Goal: Task Accomplishment & Management: Complete application form

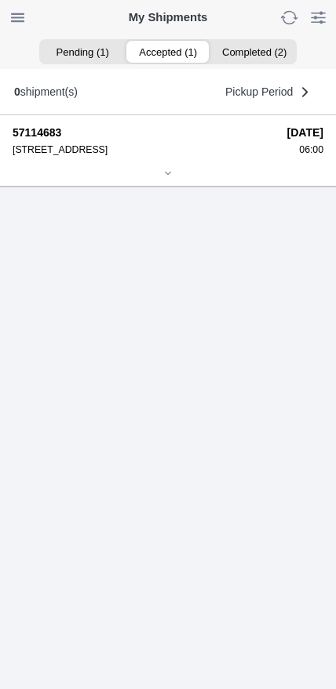
click at [180, 51] on ion-segment-button "Accepted (1)" at bounding box center [167, 52] width 85 height 22
click at [173, 178] on icon at bounding box center [167, 173] width 9 height 9
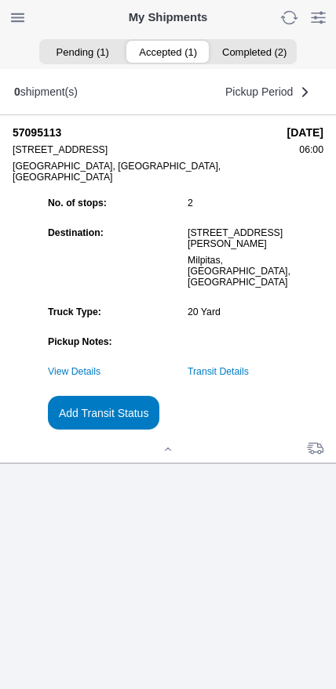
click at [246, 377] on link "Transit Details" at bounding box center [217, 371] width 61 height 11
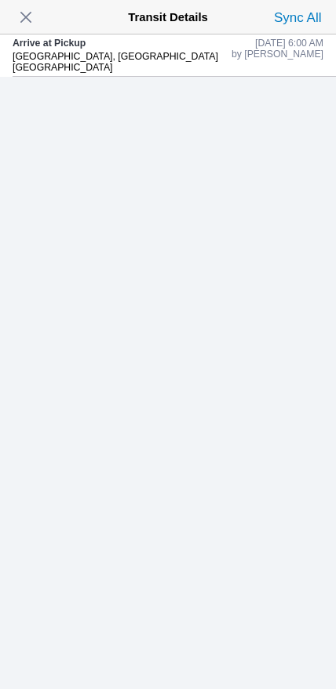
click at [31, 24] on span "button" at bounding box center [26, 17] width 22 height 22
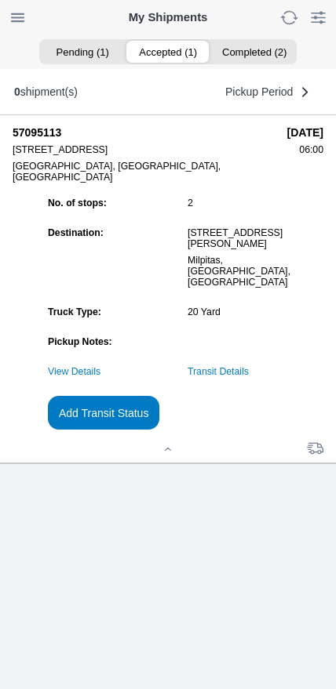
click at [159, 430] on button "Add Transit Status" at bounding box center [103, 413] width 111 height 34
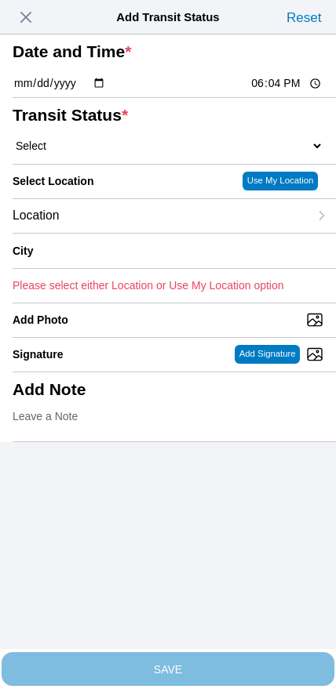
click at [267, 92] on input "18:04" at bounding box center [286, 83] width 74 height 16
type input "06:20"
click at [85, 153] on select "Select Arrive at Drop Off Arrive at Pickup Break Start Break Stop Depart Drop O…" at bounding box center [168, 146] width 311 height 14
select select "ARVPULOC"
click at [206, 233] on div "Location" at bounding box center [161, 216] width 296 height 34
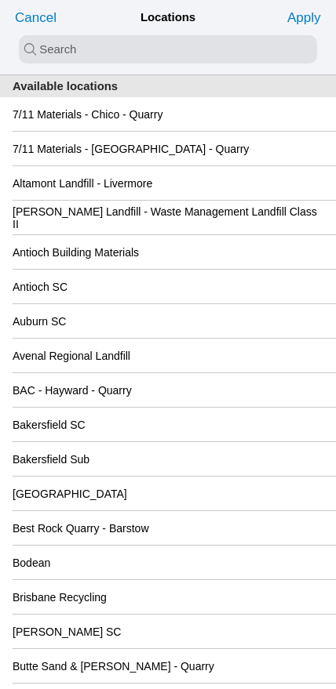
click at [144, 53] on input "search text" at bounding box center [168, 49] width 298 height 28
type input "oak"
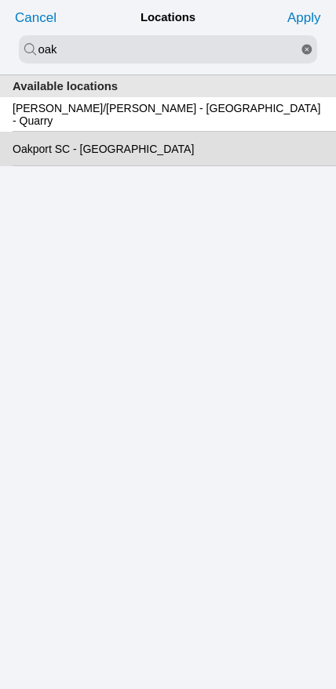
click at [0, 0] on slot "Oakport SC - [GEOGRAPHIC_DATA]" at bounding box center [0, 0] width 0 height 0
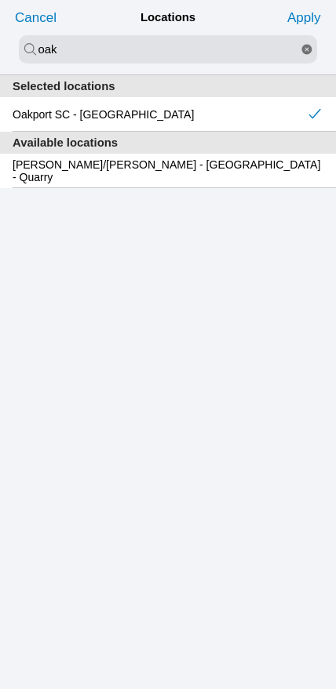
click at [0, 0] on slot "Apply" at bounding box center [0, 0] width 0 height 0
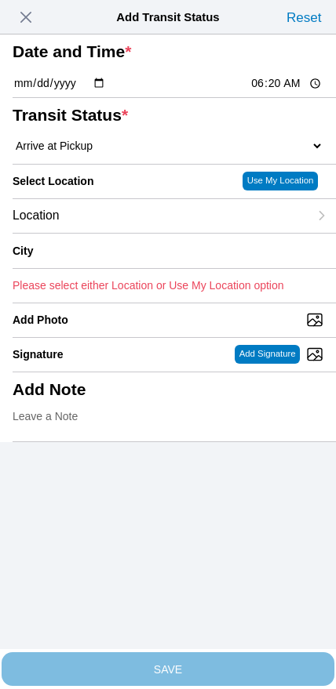
type input "[GEOGRAPHIC_DATA]"
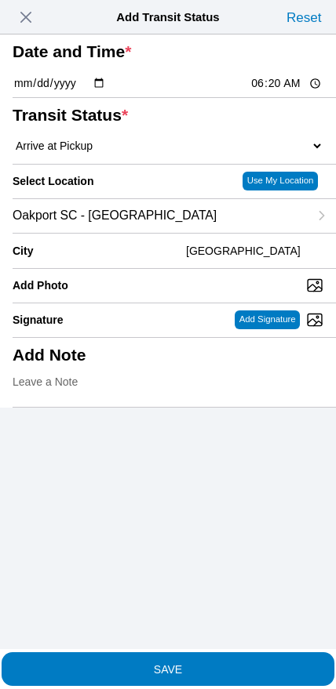
click at [0, 0] on slot "SAVE" at bounding box center [0, 0] width 0 height 0
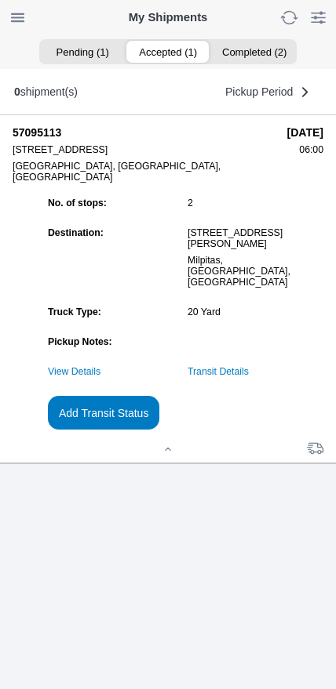
click at [0, 0] on slot "Add Transit Status" at bounding box center [0, 0] width 0 height 0
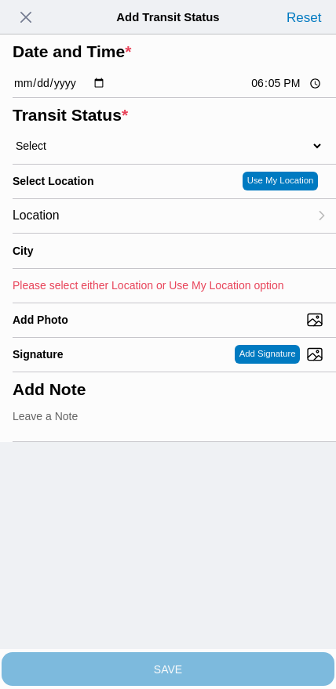
click at [270, 92] on input "18:05" at bounding box center [286, 83] width 74 height 16
type input "08:15"
click at [90, 153] on select "Select Arrive at Drop Off Arrive at Pickup Break Start Break Stop Depart Drop O…" at bounding box center [168, 146] width 311 height 14
select select "DPTDLVLOC"
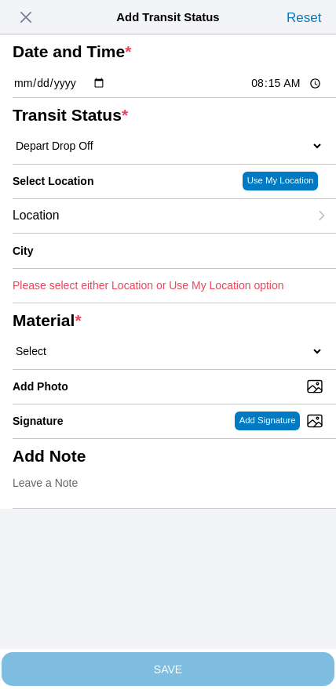
click at [118, 233] on div "Location" at bounding box center [161, 216] width 296 height 34
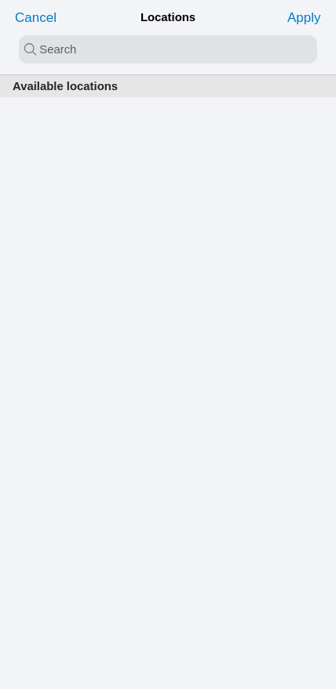
click at [147, 38] on input "search text" at bounding box center [168, 49] width 298 height 28
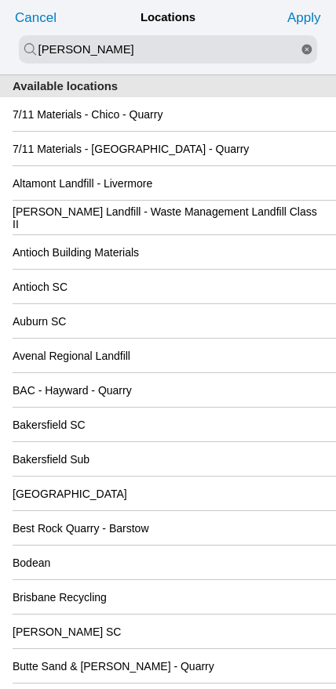
type input "[PERSON_NAME]"
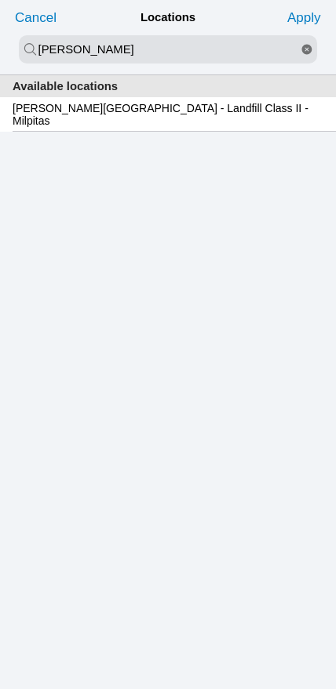
click at [0, 0] on slot "[PERSON_NAME][GEOGRAPHIC_DATA] - Landfill Class II - Milpitas" at bounding box center [0, 0] width 0 height 0
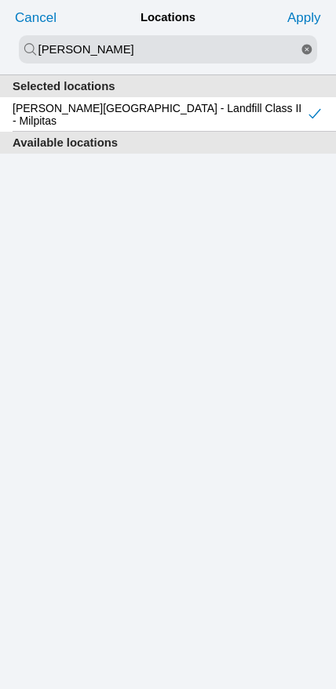
click at [0, 0] on slot "Apply" at bounding box center [0, 0] width 0 height 0
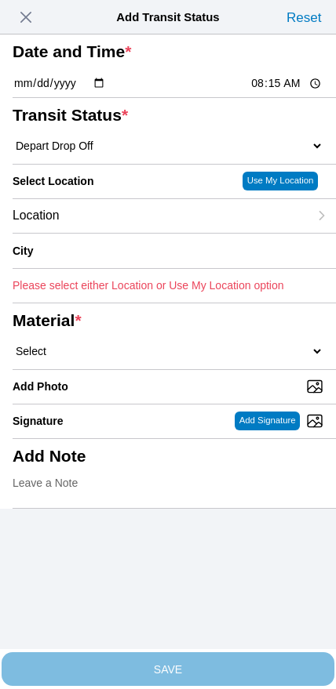
type input "Milpitas"
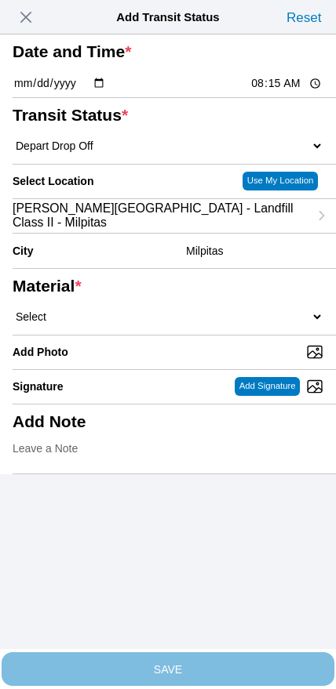
click at [188, 324] on select "Select 1" x 3" Rock 1" x 4" Rock 2" x 4" Rock Asphalt Cold Patch Backfill Spec …" at bounding box center [168, 317] width 311 height 14
select select "708654"
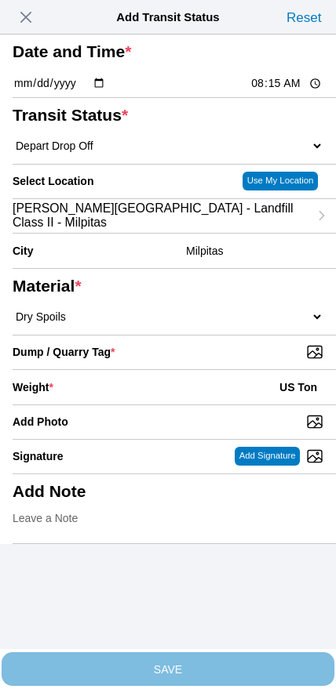
click at [226, 361] on input "Dump / Quarry Tag *" at bounding box center [174, 351] width 323 height 17
type input "C:\fakepath\image.jpg"
click at [127, 405] on div "Weight * US Ton" at bounding box center [168, 387] width 311 height 35
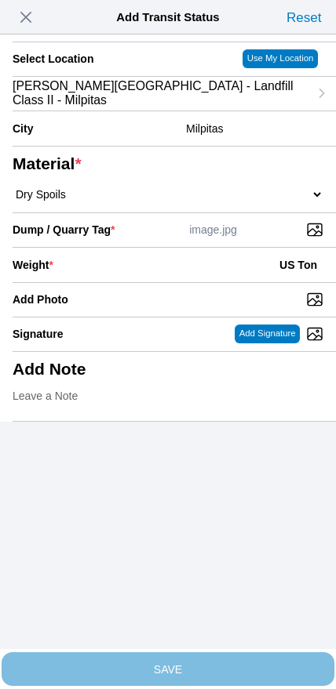
scroll to position [141, 0]
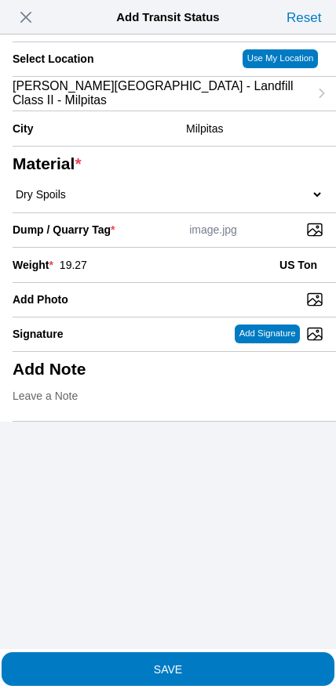
type input "19.27"
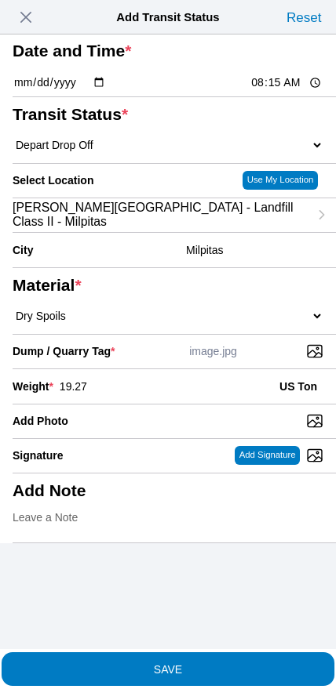
scroll to position [16, 0]
click at [206, 663] on span "SAVE" at bounding box center [168, 668] width 311 height 11
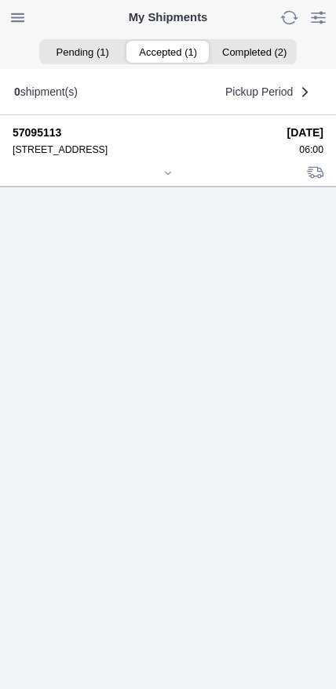
click at [165, 178] on icon at bounding box center [167, 173] width 9 height 9
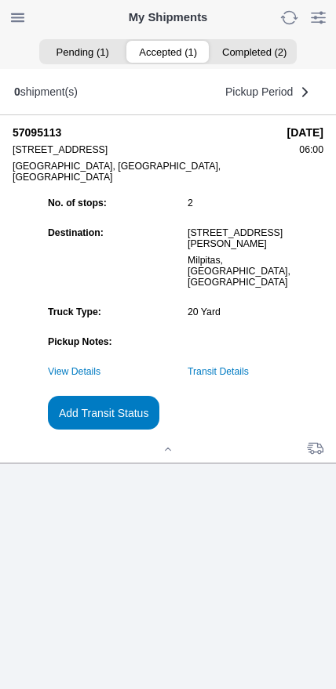
click at [0, 0] on slot "Add Transit Status" at bounding box center [0, 0] width 0 height 0
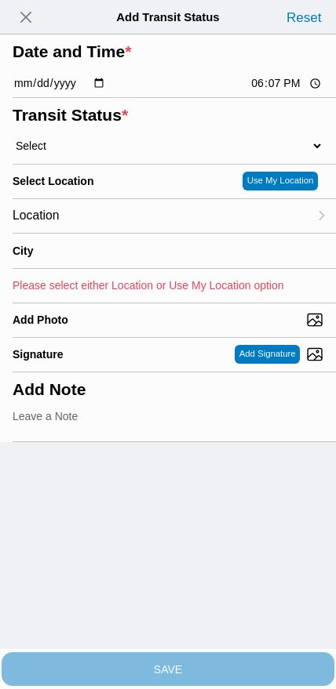
click at [273, 92] on input "18:07" at bounding box center [286, 83] width 74 height 16
type input "09:25"
click at [94, 153] on select "Select Arrive at Drop Off Arrive at Pickup Break Start Break Stop Depart Drop O…" at bounding box center [168, 146] width 311 height 14
select select "DPTPULOC"
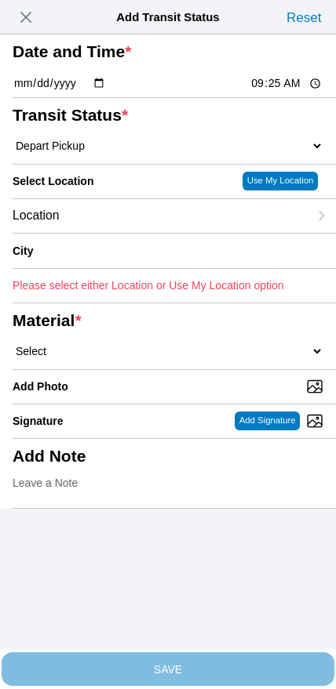
click at [118, 233] on div "Location" at bounding box center [161, 216] width 296 height 34
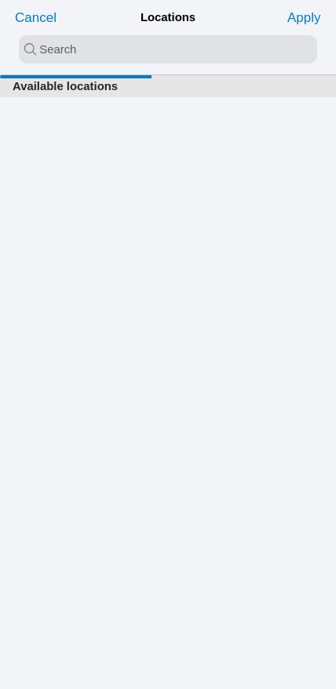
click at [136, 45] on input "search text" at bounding box center [168, 49] width 298 height 28
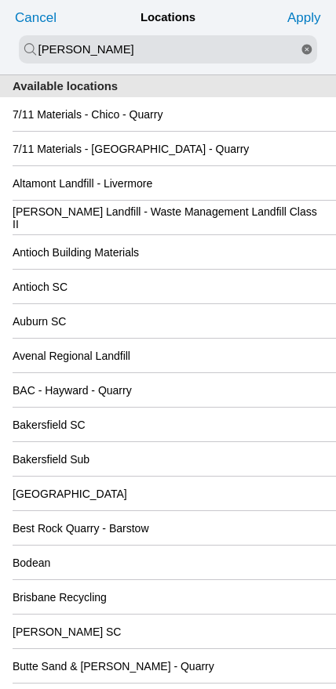
type input "[PERSON_NAME]"
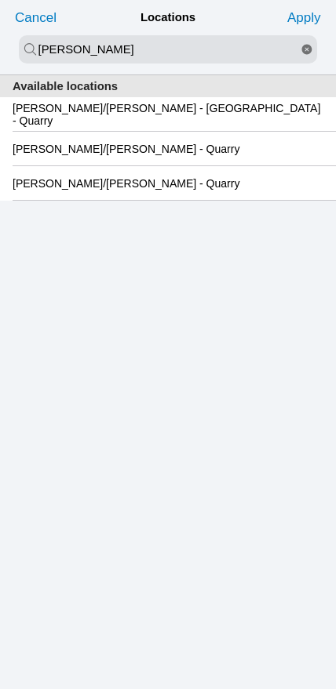
click at [0, 0] on slot "[PERSON_NAME]/[PERSON_NAME] - [GEOGRAPHIC_DATA] - Quarry" at bounding box center [0, 0] width 0 height 0
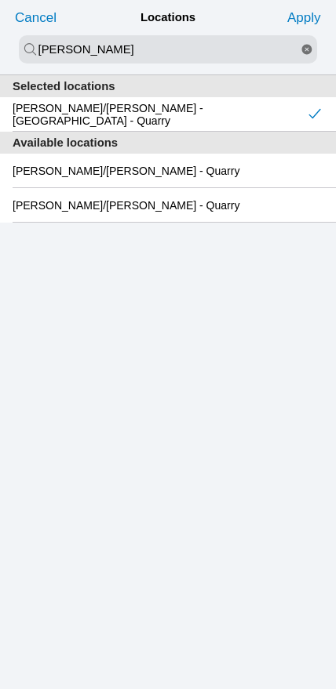
click at [0, 0] on slot "Apply" at bounding box center [0, 0] width 0 height 0
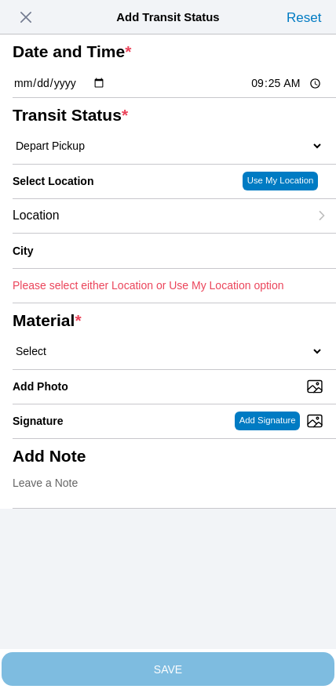
type input "[GEOGRAPHIC_DATA]"
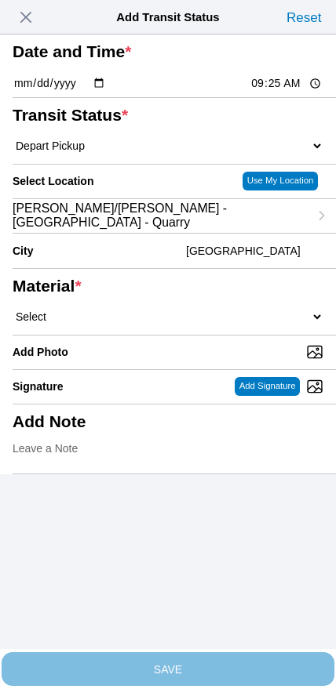
click at [173, 324] on select "Select 1" x 3" Rock 1" x 4" Rock 2" x 4" Rock Asphalt Cold Patch Backfill Spec …" at bounding box center [168, 317] width 311 height 14
select select "708651"
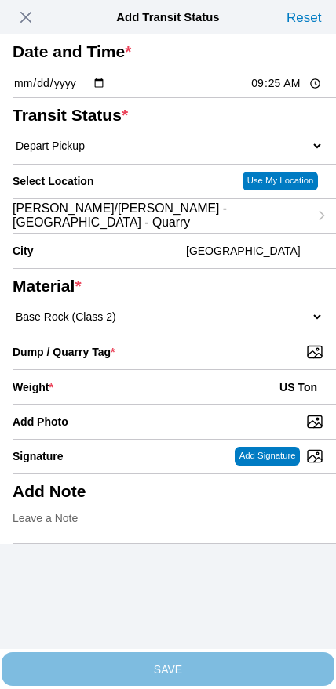
click at [231, 361] on input "Dump / Quarry Tag *" at bounding box center [174, 351] width 323 height 17
type input "C:\fakepath\image.jpg"
click at [131, 405] on div "Weight * US Ton" at bounding box center [168, 387] width 311 height 35
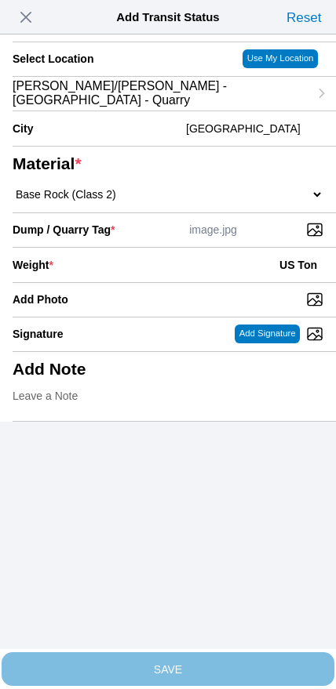
scroll to position [141, 0]
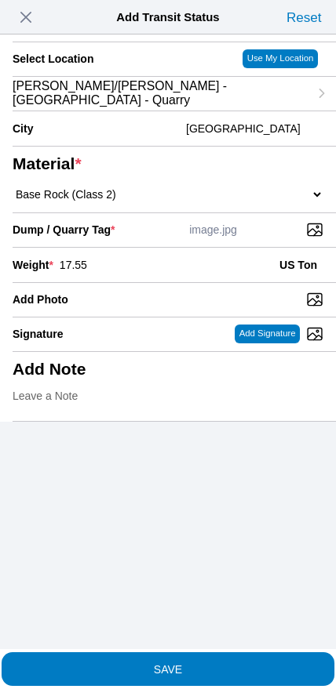
type input "17.55"
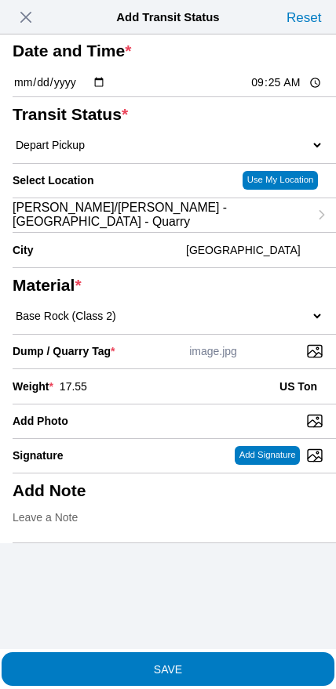
scroll to position [27, 0]
click at [190, 668] on button "SAVE" at bounding box center [168, 669] width 332 height 34
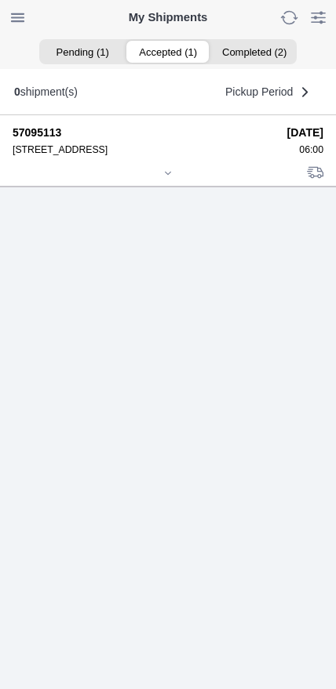
click at [167, 178] on icon at bounding box center [167, 173] width 9 height 9
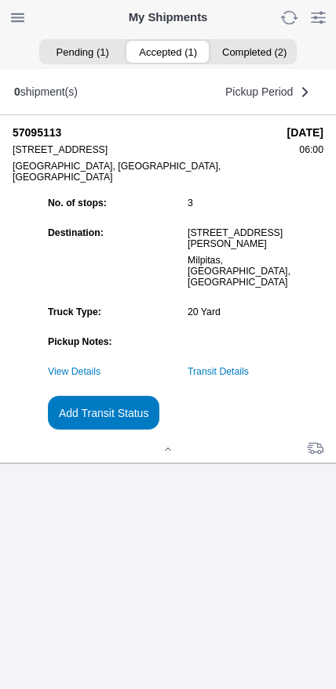
click at [0, 0] on slot "Add Transit Status" at bounding box center [0, 0] width 0 height 0
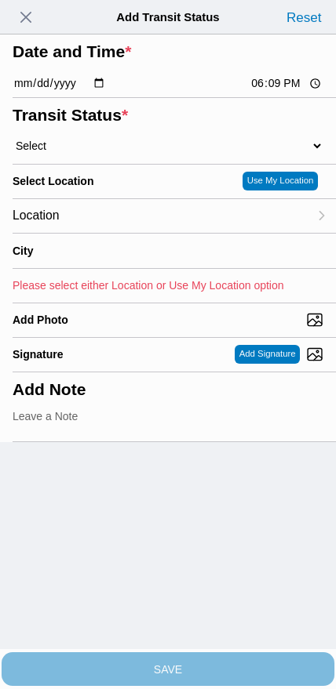
click at [278, 92] on input "18:09" at bounding box center [286, 83] width 74 height 16
type input "09:40"
click at [87, 153] on select "Select Arrive at Drop Off Arrive at Pickup Break Start Break Stop Depart Drop O…" at bounding box center [168, 146] width 311 height 14
select select "DPTDLVLOC"
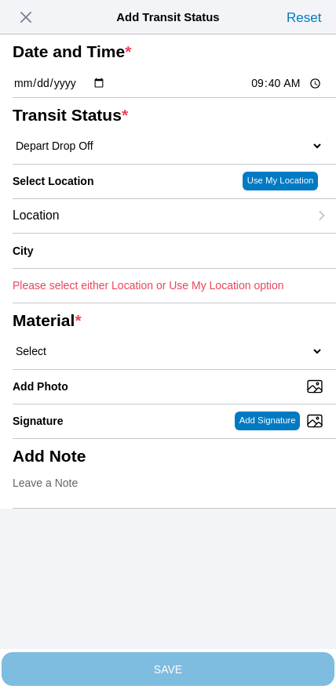
click at [136, 233] on div "Location" at bounding box center [161, 216] width 296 height 34
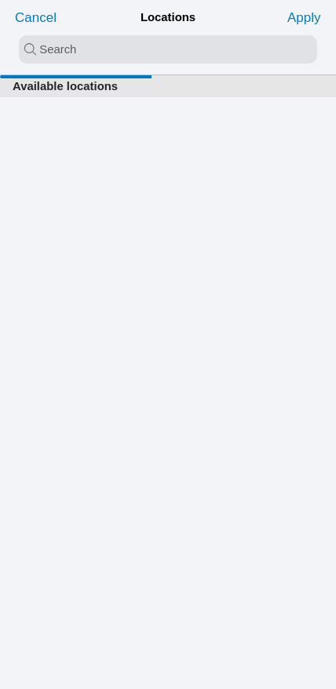
click at [155, 55] on input "search text" at bounding box center [168, 49] width 298 height 28
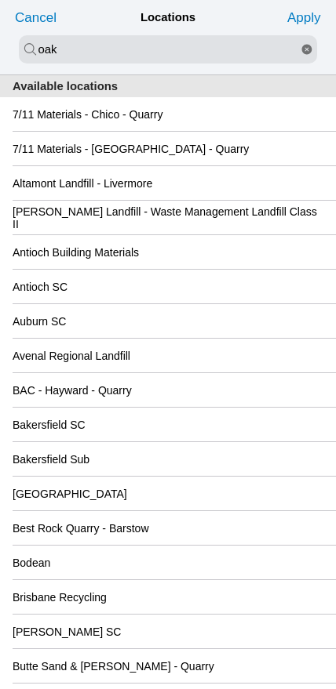
type input "oak"
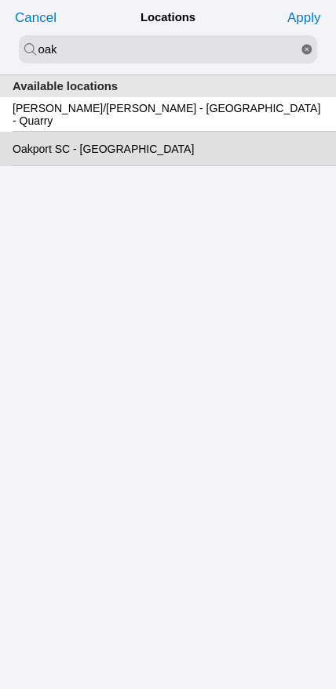
click at [0, 0] on slot "Oakport SC - [GEOGRAPHIC_DATA]" at bounding box center [0, 0] width 0 height 0
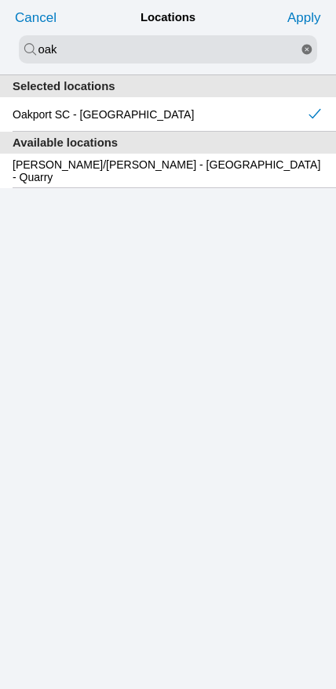
click at [0, 0] on slot "Apply" at bounding box center [0, 0] width 0 height 0
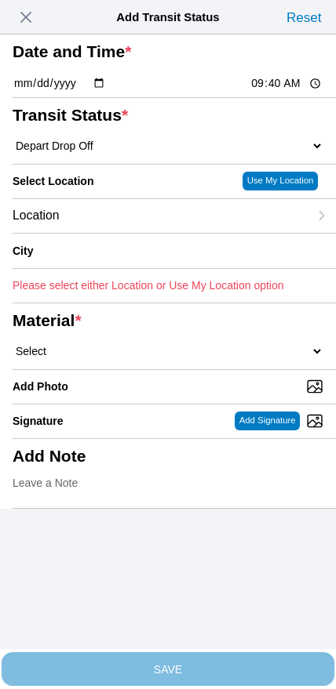
type input "[GEOGRAPHIC_DATA]"
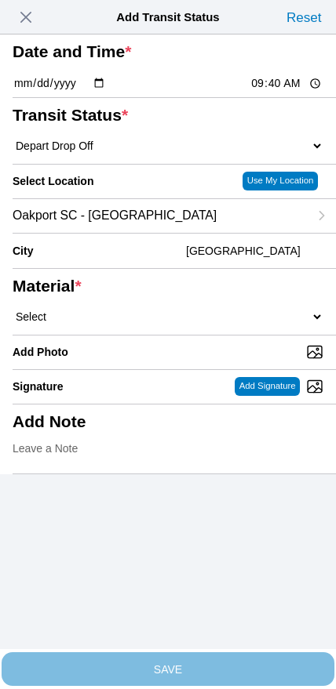
click at [180, 324] on select "Select 1" x 3" Rock 1" x 4" Rock 2" x 4" Rock Asphalt Cold Patch Backfill Spec …" at bounding box center [168, 317] width 311 height 14
select select "708651"
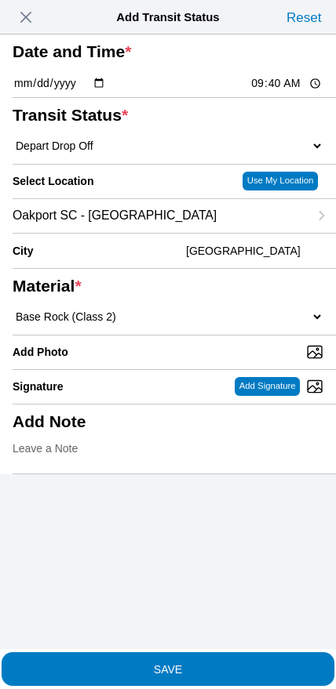
click at [198, 361] on input "Add Photo" at bounding box center [174, 351] width 323 height 17
type input "C:\fakepath\image.jpg"
click at [274, 92] on input "09:40" at bounding box center [286, 83] width 74 height 16
type input "09:47"
click at [27, 20] on span "button" at bounding box center [26, 17] width 22 height 22
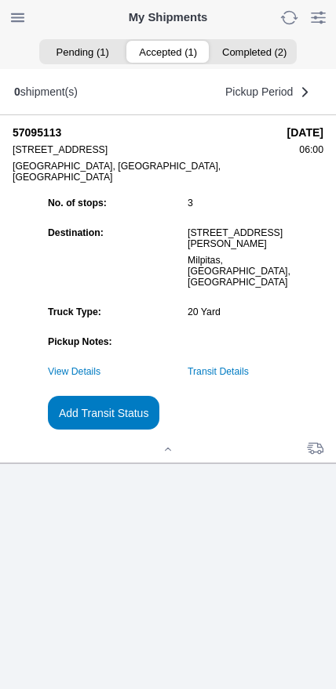
click at [249, 377] on link "Transit Details" at bounding box center [217, 371] width 61 height 11
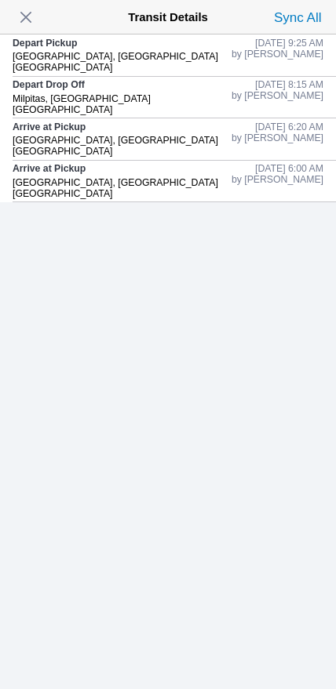
click at [31, 18] on span "button" at bounding box center [26, 17] width 22 height 22
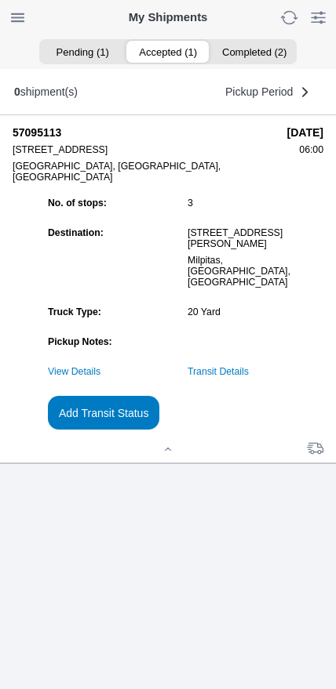
click at [159, 430] on button "Add Transit Status" at bounding box center [103, 413] width 111 height 34
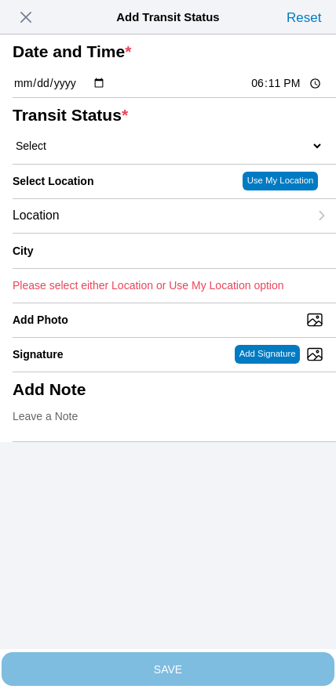
click at [282, 92] on input "18:11" at bounding box center [286, 83] width 74 height 16
type input "09:40"
click at [95, 153] on select "Select Arrive at Drop Off Arrive at Pickup Break Start Break Stop Depart Drop O…" at bounding box center [168, 146] width 311 height 14
select select "DPTDLVLOC"
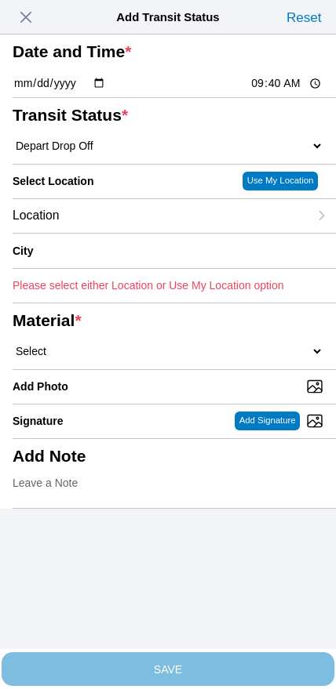
click at [127, 233] on div "Location" at bounding box center [161, 216] width 296 height 34
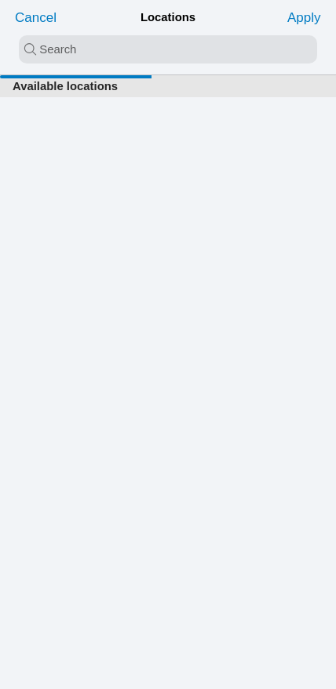
click at [142, 53] on input "search text" at bounding box center [168, 49] width 298 height 28
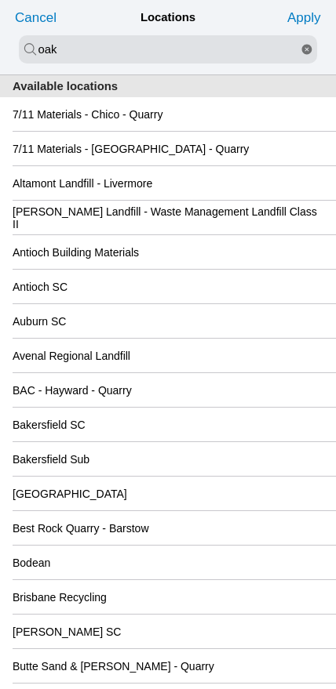
type input "oak"
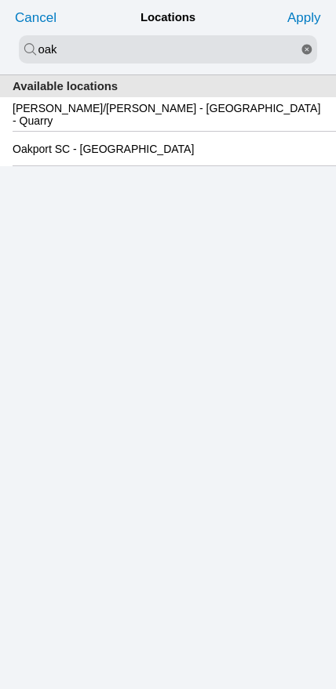
click at [0, 0] on slot "Oakport SC - [GEOGRAPHIC_DATA]" at bounding box center [0, 0] width 0 height 0
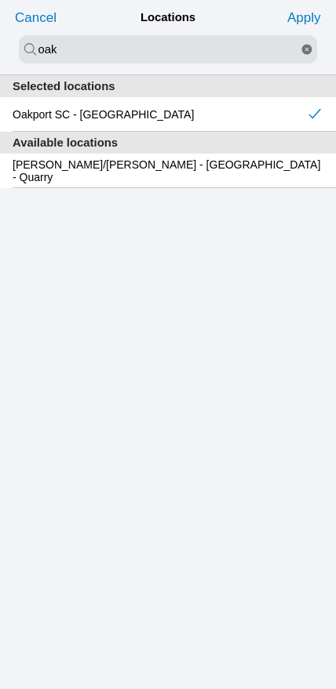
click at [0, 0] on slot "Apply" at bounding box center [0, 0] width 0 height 0
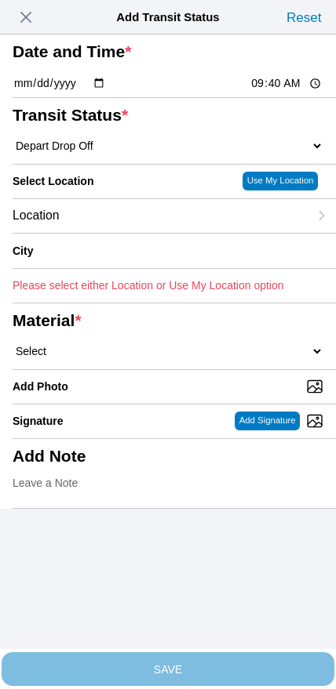
type input "[GEOGRAPHIC_DATA]"
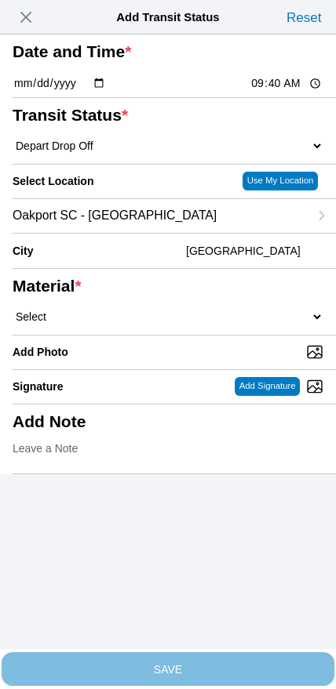
click at [179, 324] on select "Select 1" x 3" Rock 1" x 4" Rock 2" x 4" Rock Asphalt Cold Patch Backfill Spec …" at bounding box center [168, 317] width 311 height 14
select select "708651"
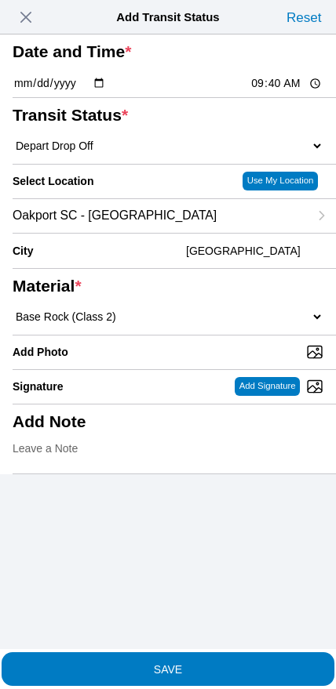
click at [192, 361] on input "Add Photo" at bounding box center [174, 351] width 323 height 17
type input "C:\fakepath\image.jpg"
click at [0, 0] on slot "SAVE" at bounding box center [0, 0] width 0 height 0
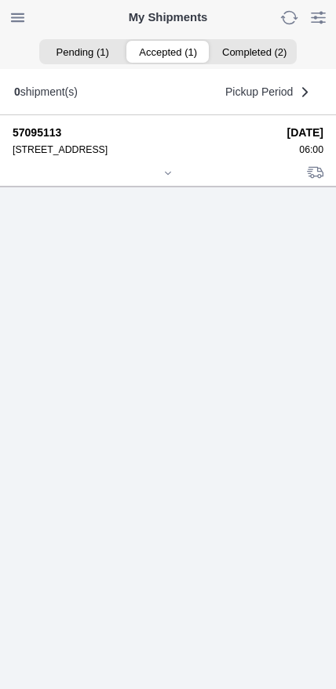
click at [171, 178] on icon at bounding box center [167, 173] width 9 height 9
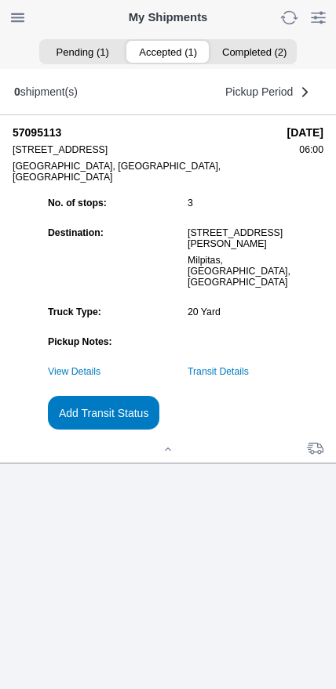
click at [249, 377] on link "Transit Details" at bounding box center [217, 371] width 61 height 11
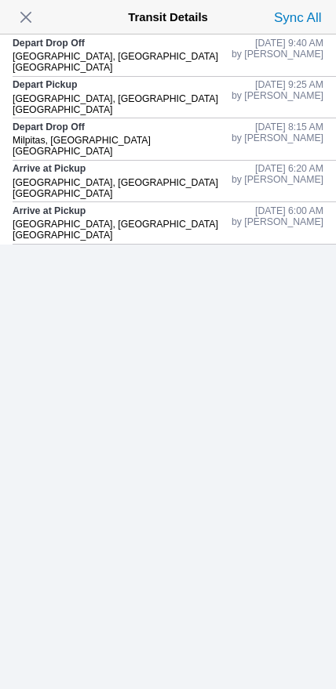
click at [26, 18] on span "button" at bounding box center [26, 17] width 22 height 22
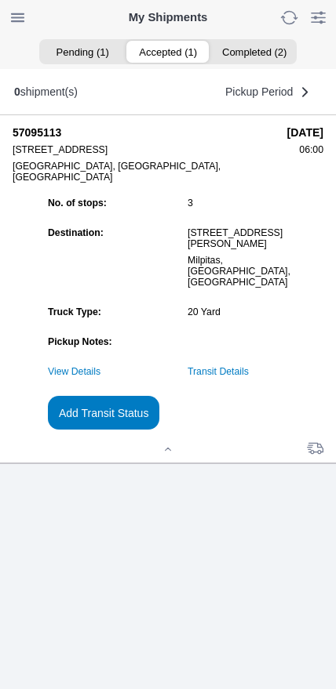
click at [159, 430] on button "Add Transit Status" at bounding box center [103, 413] width 111 height 34
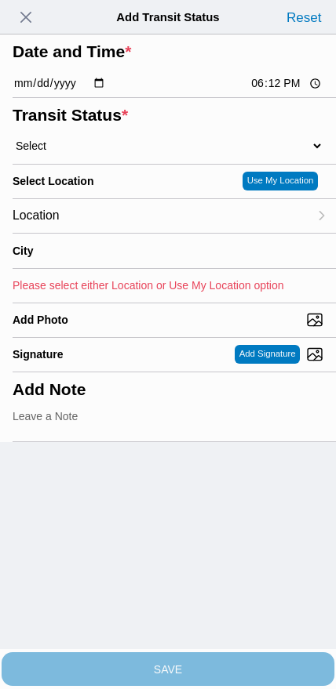
click at [273, 92] on input "18:12" at bounding box center [286, 83] width 74 height 16
type input "09:55"
click at [89, 153] on select "Select Arrive at Drop Off Arrive at Pickup Break Start Break Stop Depart Drop O…" at bounding box center [168, 146] width 311 height 14
select select "DPTPULOC"
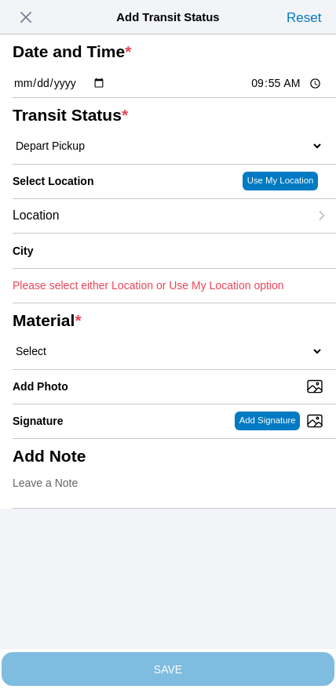
click at [107, 233] on div "Location" at bounding box center [161, 216] width 296 height 34
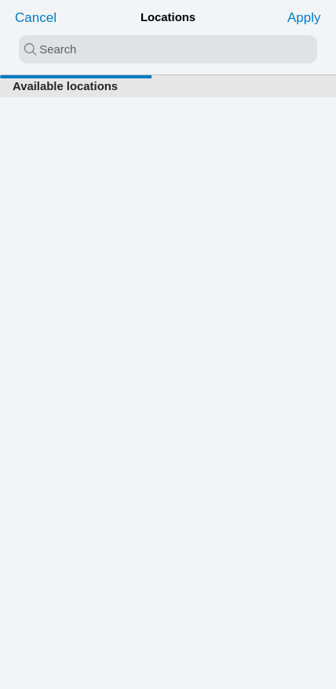
click at [136, 50] on input "search text" at bounding box center [168, 49] width 298 height 28
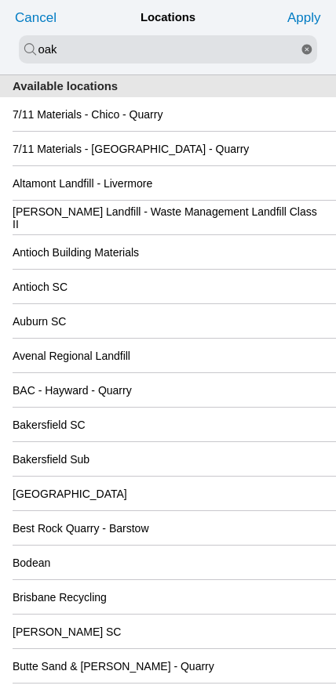
type input "oak"
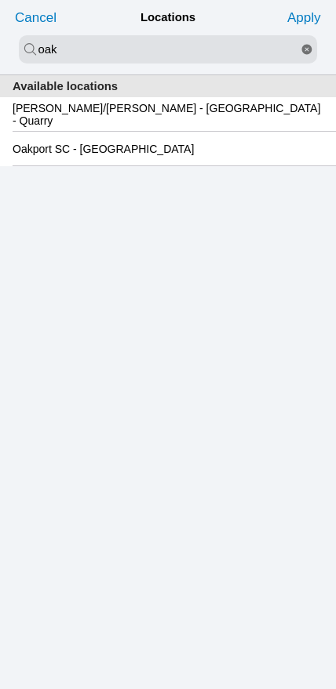
click at [0, 0] on slot "Oakport SC - [GEOGRAPHIC_DATA]" at bounding box center [0, 0] width 0 height 0
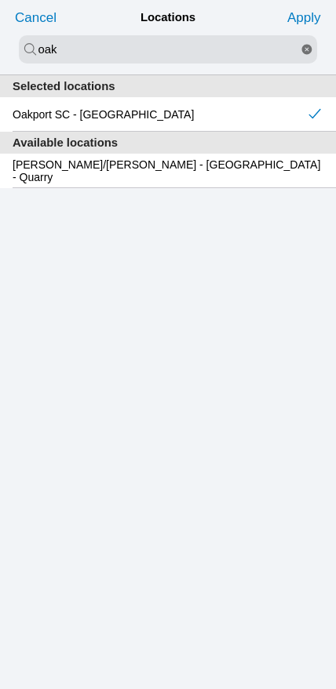
click at [0, 0] on slot "Apply" at bounding box center [0, 0] width 0 height 0
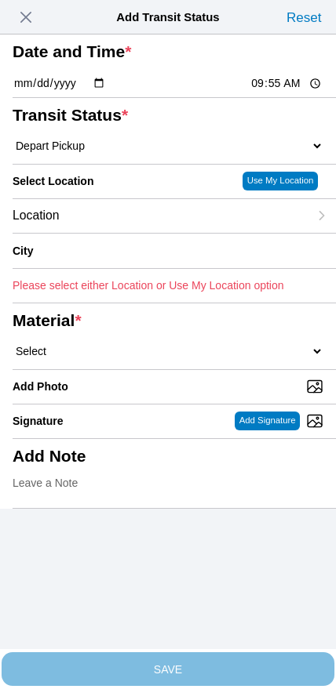
type input "[GEOGRAPHIC_DATA]"
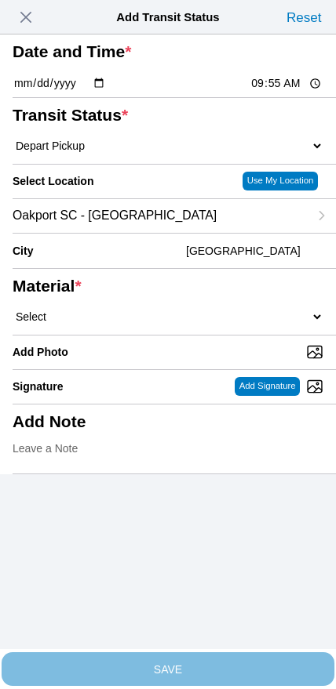
click at [189, 324] on select "Select 1" x 3" Rock 1" x 4" Rock 2" x 4" Rock Asphalt Cold Patch Backfill Spec …" at bounding box center [168, 317] width 311 height 14
select select "708654"
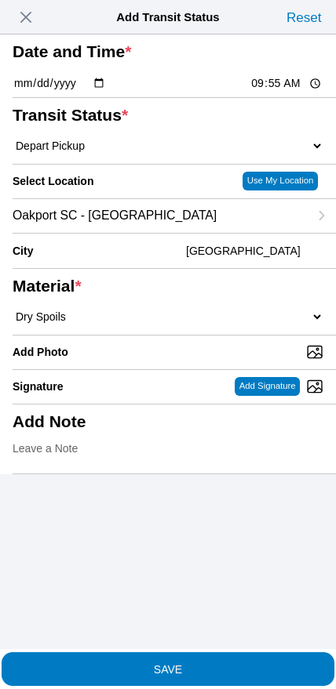
click at [198, 664] on span "SAVE" at bounding box center [168, 668] width 311 height 11
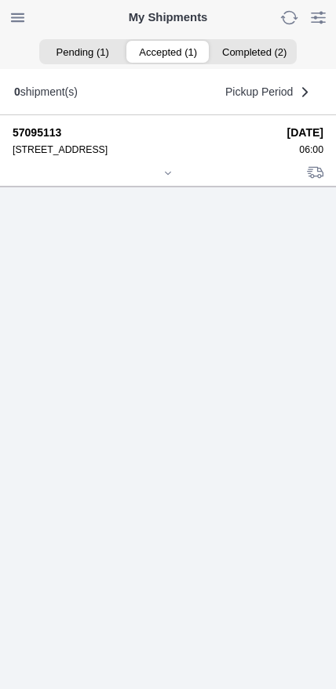
click at [163, 178] on icon at bounding box center [167, 173] width 9 height 9
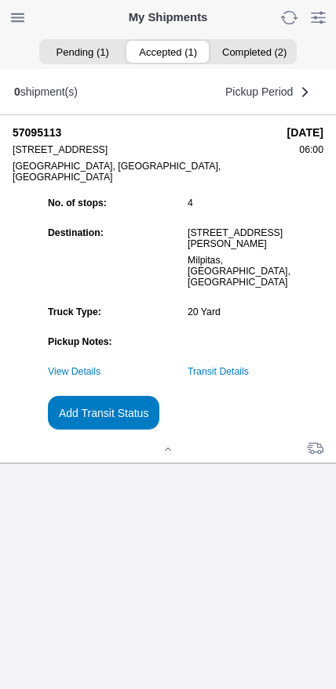
click at [0, 0] on slot "Add Transit Status" at bounding box center [0, 0] width 0 height 0
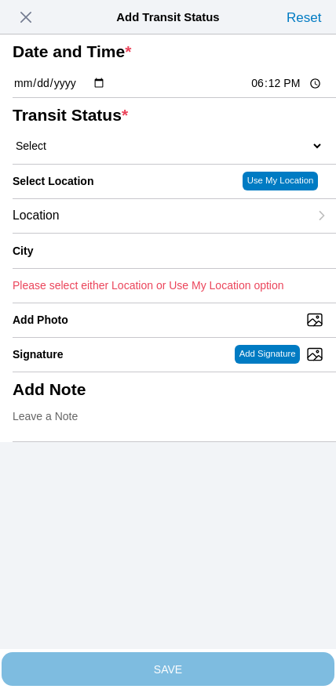
click at [279, 92] on input "18:12" at bounding box center [286, 83] width 74 height 16
type input "11:55"
click at [96, 153] on select "Select Arrive at Drop Off Arrive at Pickup Break Start Break Stop Depart Drop O…" at bounding box center [168, 146] width 311 height 14
select select "DPTDLVLOC"
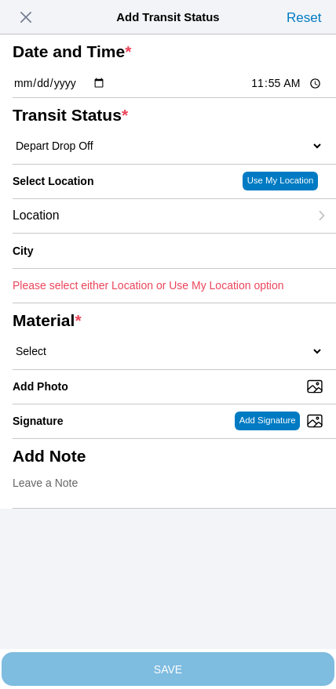
click at [118, 233] on div "Location" at bounding box center [161, 216] width 296 height 34
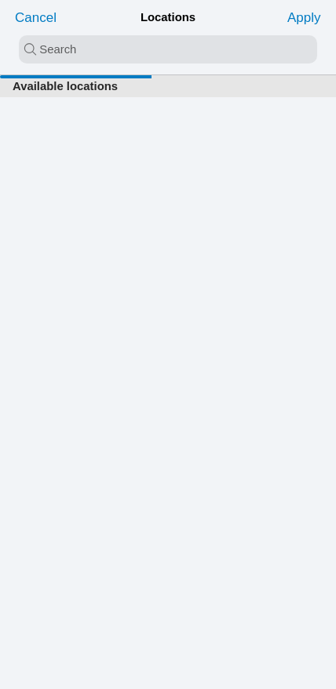
click at [148, 38] on input "search text" at bounding box center [168, 49] width 298 height 28
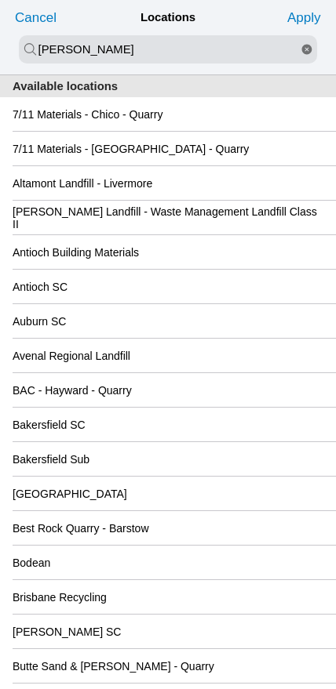
type input "[PERSON_NAME]"
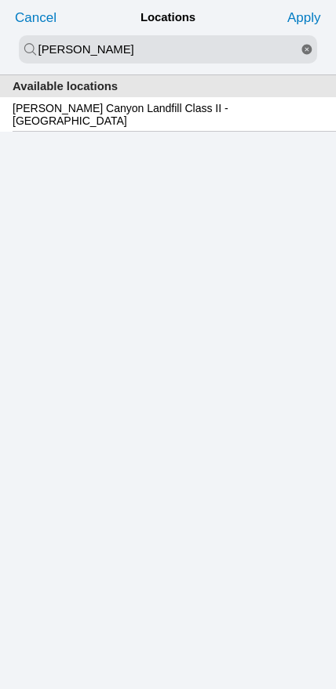
click at [0, 0] on slot "[PERSON_NAME] Canyon Landfill Class II - [GEOGRAPHIC_DATA]" at bounding box center [0, 0] width 0 height 0
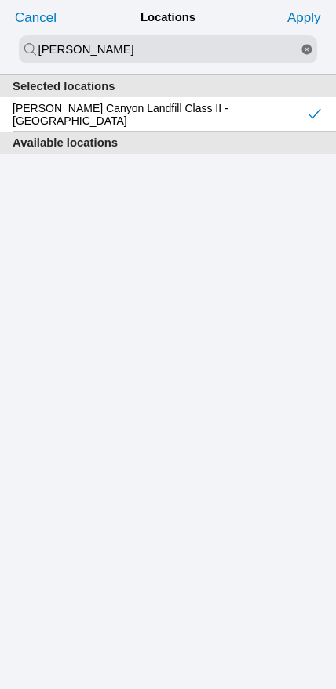
click at [0, 0] on slot "Apply" at bounding box center [0, 0] width 0 height 0
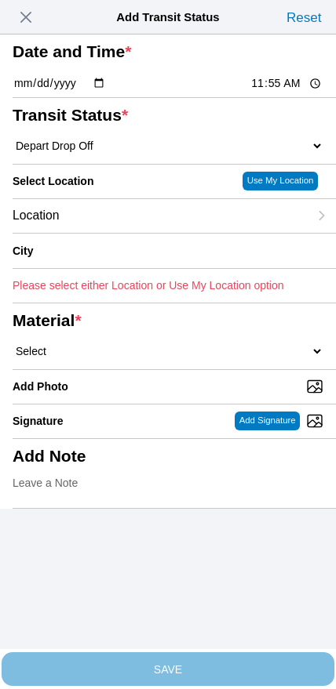
type input "[GEOGRAPHIC_DATA]"
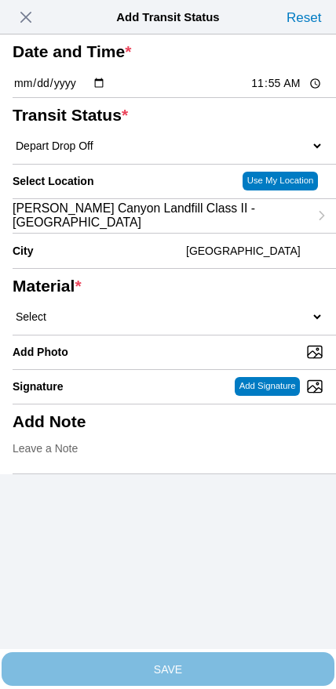
click at [177, 369] on div "Add Photo" at bounding box center [159, 353] width 293 height 34
click at [186, 324] on select "Select 1" x 3" Rock 1" x 4" Rock 2" x 4" Rock Asphalt Cold Patch Backfill Spec …" at bounding box center [168, 317] width 311 height 14
select select "708654"
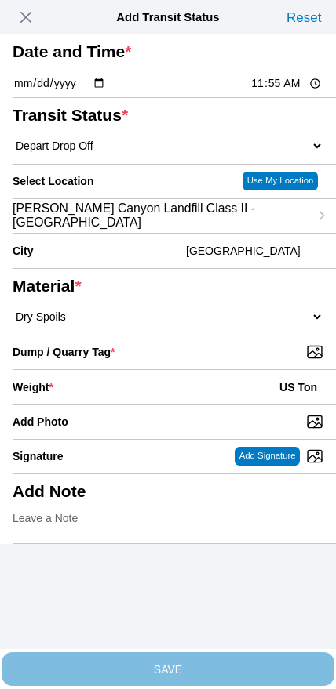
click at [220, 361] on input "Dump / Quarry Tag *" at bounding box center [174, 351] width 323 height 17
type input "C:\fakepath\image.jpg"
click at [133, 405] on div "Weight * US Ton" at bounding box center [168, 387] width 311 height 35
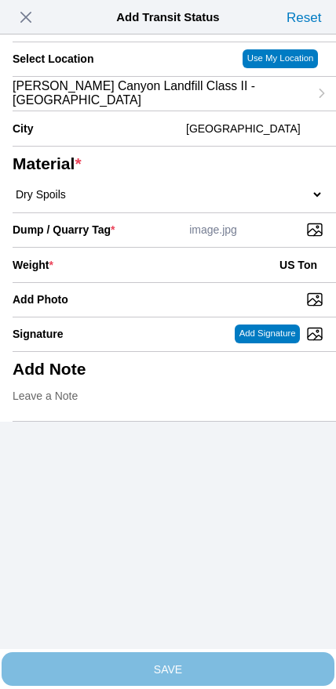
scroll to position [141, 0]
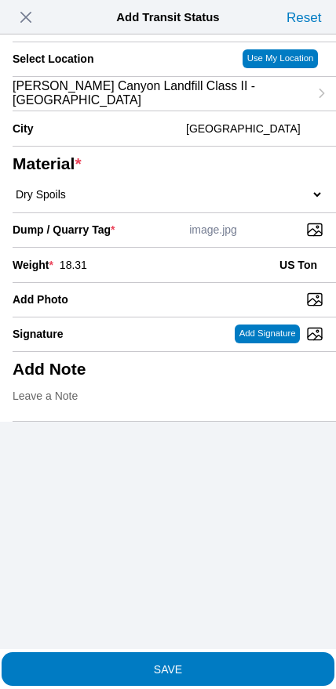
type input "18.31"
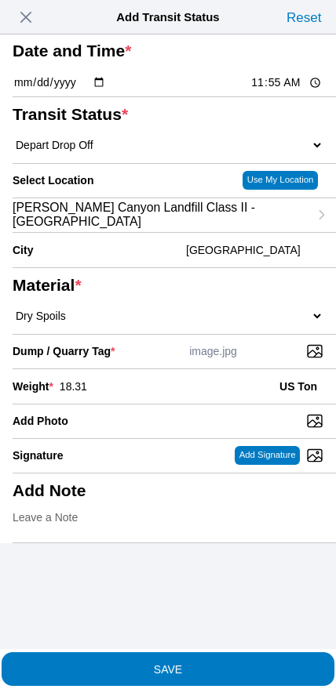
scroll to position [118, 0]
click at [0, 0] on slot "SAVE" at bounding box center [0, 0] width 0 height 0
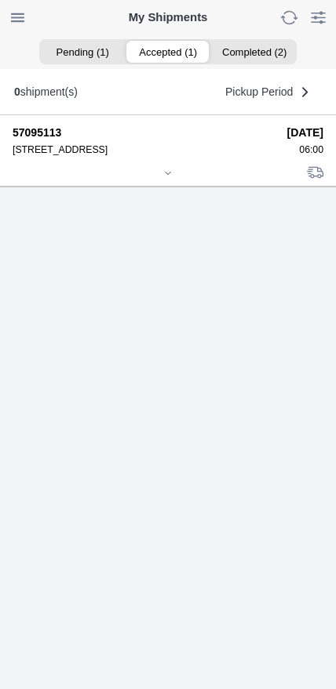
click at [170, 178] on icon at bounding box center [167, 173] width 9 height 9
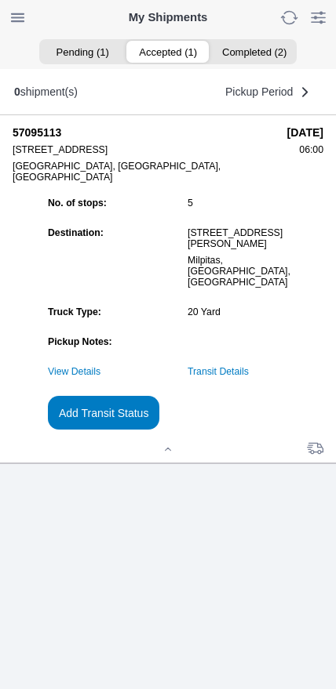
click at [249, 377] on link "Transit Details" at bounding box center [217, 371] width 61 height 11
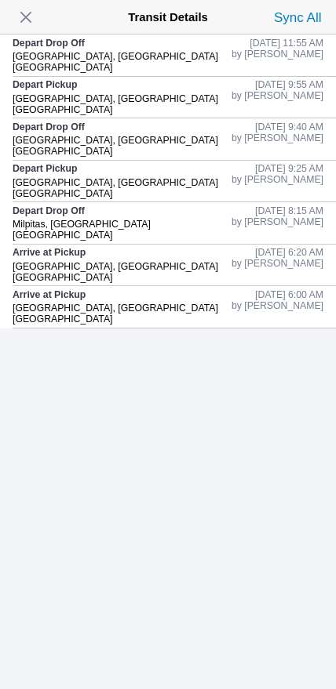
click at [26, 18] on span "button" at bounding box center [26, 17] width 22 height 22
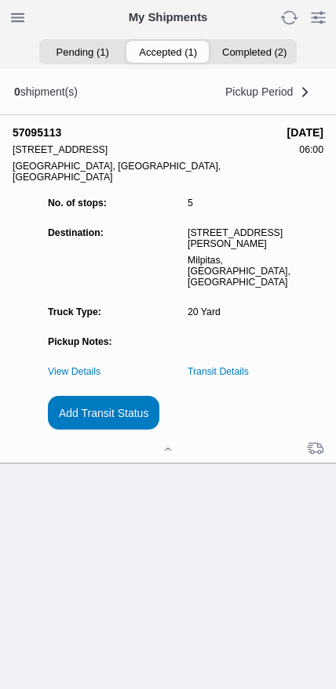
click at [0, 0] on slot "Add Transit Status" at bounding box center [0, 0] width 0 height 0
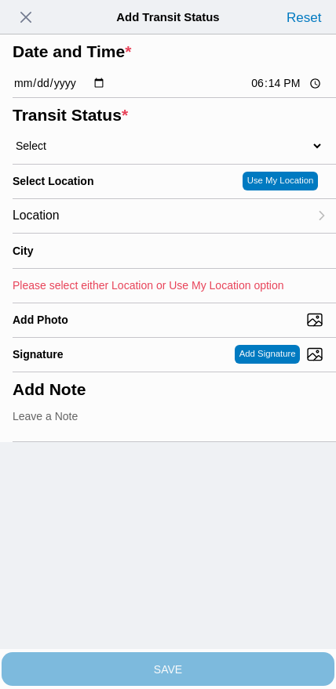
click at [274, 92] on input "18:14" at bounding box center [286, 83] width 74 height 16
type input "13:30"
click at [92, 153] on select "Select Arrive at Drop Off Arrive at Pickup Break Start Break Stop Depart Drop O…" at bounding box center [168, 146] width 311 height 14
select select "DPTPULOC"
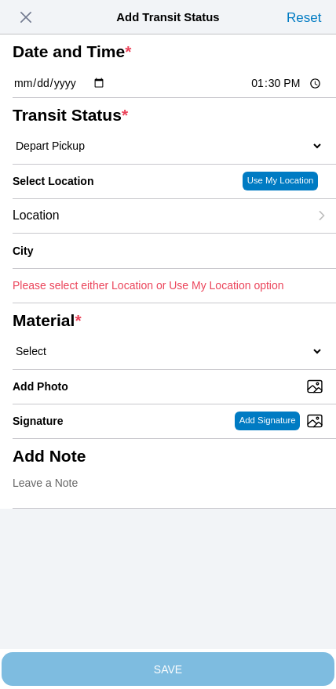
click at [176, 233] on div "Location" at bounding box center [161, 216] width 296 height 34
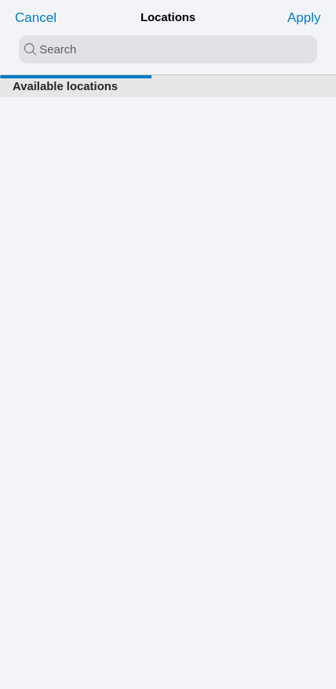
click at [164, 59] on input "search text" at bounding box center [168, 49] width 298 height 28
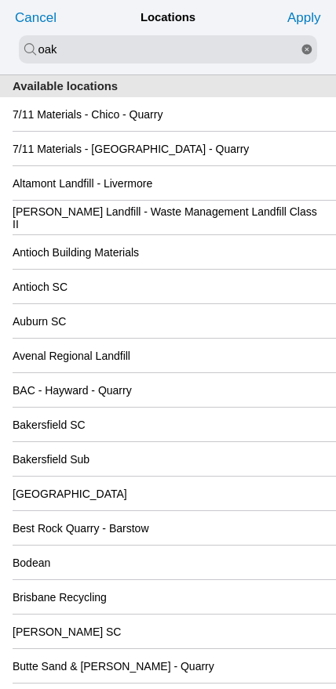
type input "oak"
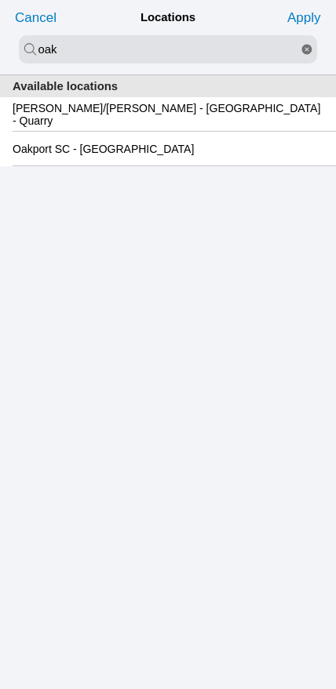
click at [0, 0] on slot "Oakport SC - [GEOGRAPHIC_DATA]" at bounding box center [0, 0] width 0 height 0
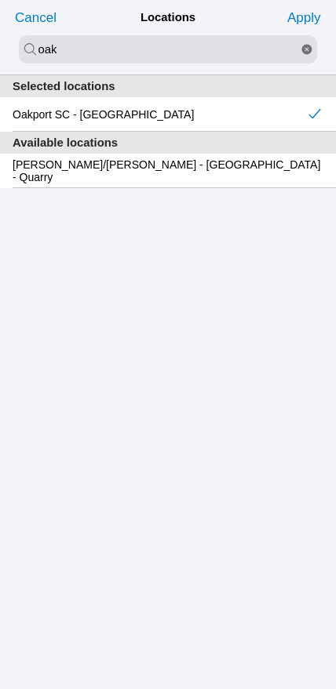
click at [0, 0] on slot "Apply" at bounding box center [0, 0] width 0 height 0
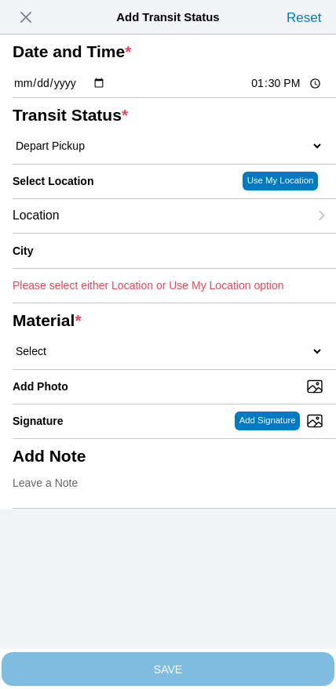
type input "[GEOGRAPHIC_DATA]"
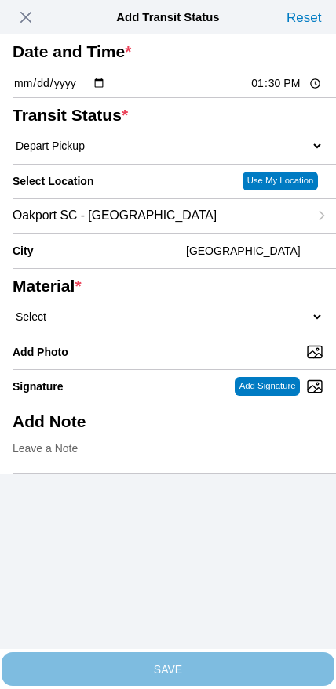
click at [188, 324] on select "Select 1" x 3" Rock 1" x 4" Rock 2" x 4" Rock Asphalt Cold Patch Backfill Spec …" at bounding box center [168, 317] width 311 height 14
select select "708654"
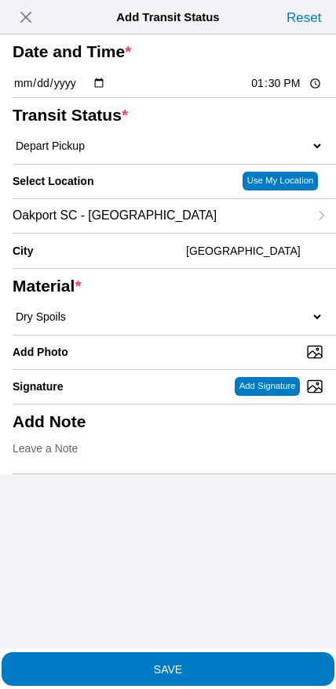
click at [191, 664] on span "SAVE" at bounding box center [168, 668] width 311 height 11
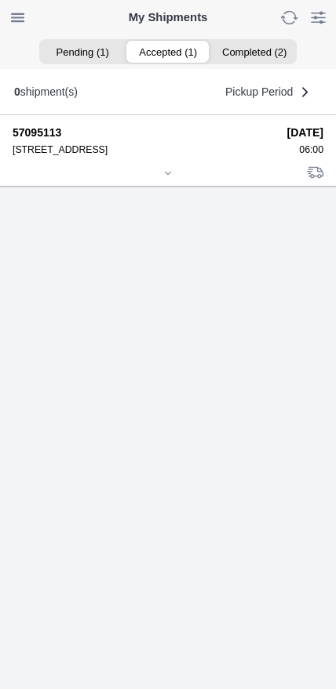
click at [169, 178] on icon at bounding box center [167, 173] width 9 height 9
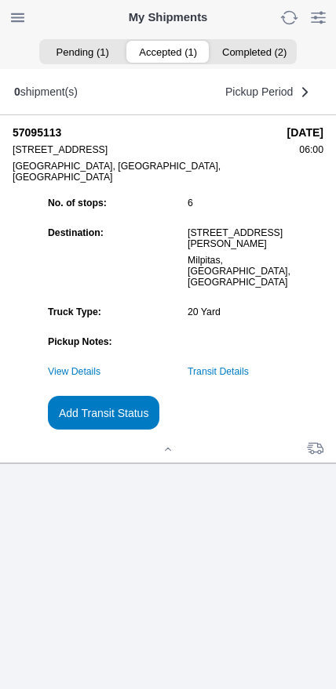
click at [0, 0] on slot "Add Transit Status" at bounding box center [0, 0] width 0 height 0
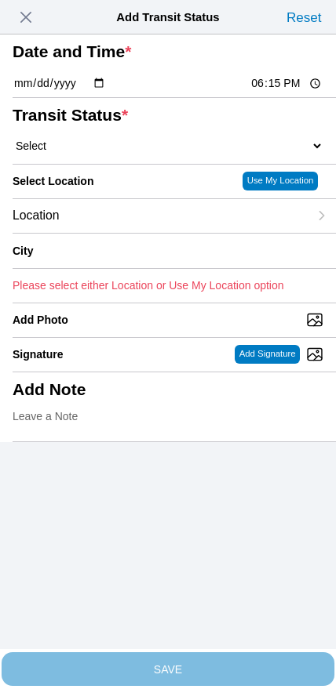
click at [272, 92] on input "18:15" at bounding box center [286, 83] width 74 height 16
type input "15:00"
click at [99, 153] on select "Select Arrive at Drop Off Arrive at Pickup Break Start Break Stop Depart Drop O…" at bounding box center [168, 146] width 311 height 14
select select "BREAKSTART"
click at [128, 233] on div "Location" at bounding box center [161, 216] width 296 height 34
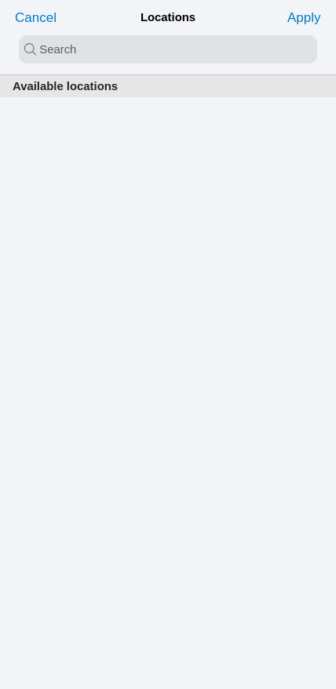
click at [156, 50] on input "search text" at bounding box center [168, 49] width 298 height 28
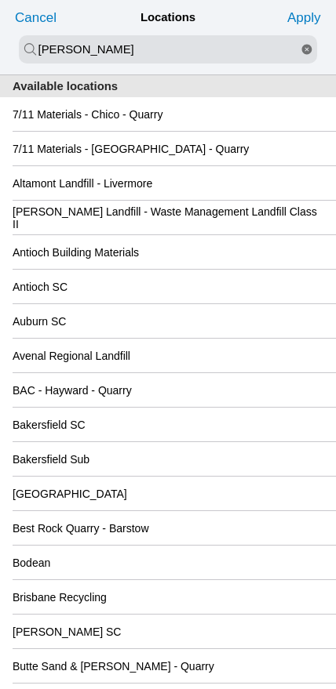
type input "[PERSON_NAME]"
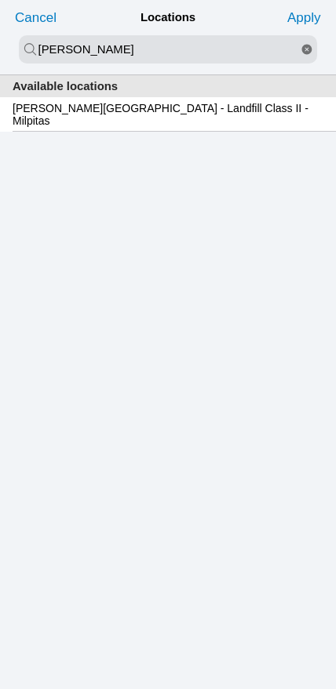
click at [163, 131] on div "[PERSON_NAME][GEOGRAPHIC_DATA] - Landfill Class II - Milpitas" at bounding box center [168, 114] width 311 height 34
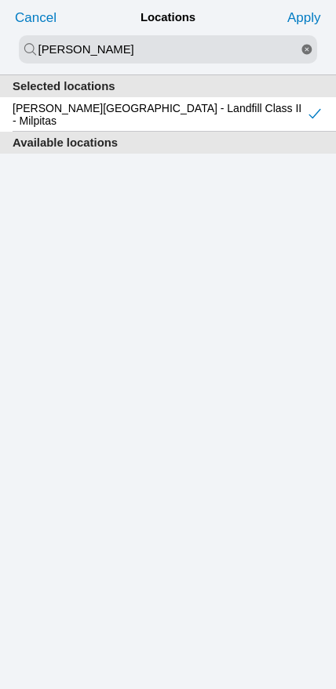
click at [0, 0] on slot "Apply" at bounding box center [0, 0] width 0 height 0
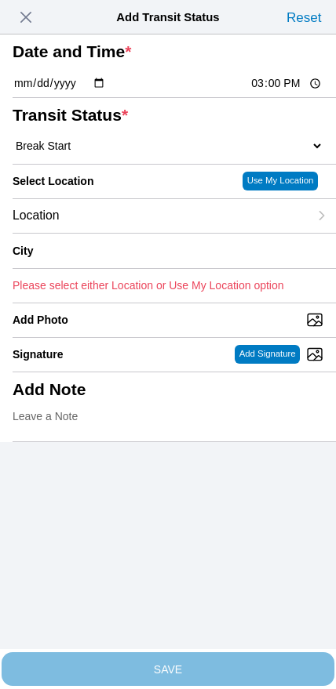
type input "Milpitas"
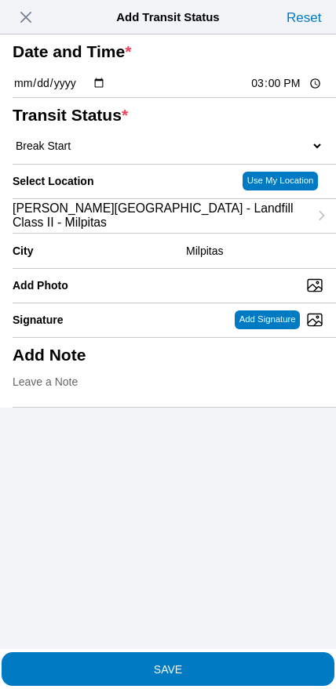
click at [204, 663] on span "SAVE" at bounding box center [168, 668] width 311 height 11
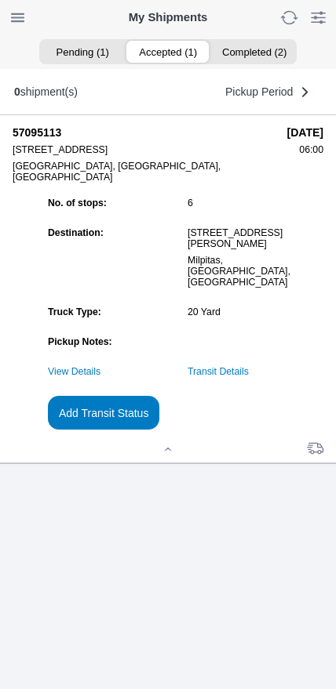
click at [0, 0] on slot "Add Transit Status" at bounding box center [0, 0] width 0 height 0
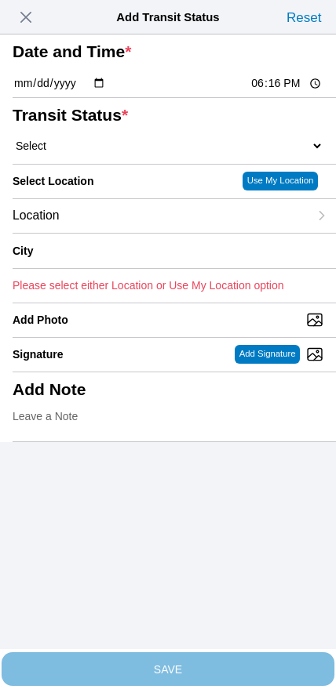
click at [279, 92] on input "18:16" at bounding box center [286, 83] width 74 height 16
type input "15:30"
click at [107, 153] on select "Select Arrive at Drop Off Arrive at Pickup Break Start Break Stop Depart Drop O…" at bounding box center [168, 146] width 311 height 14
select select "BREAKSTOP"
click at [139, 233] on div "Location" at bounding box center [161, 216] width 296 height 34
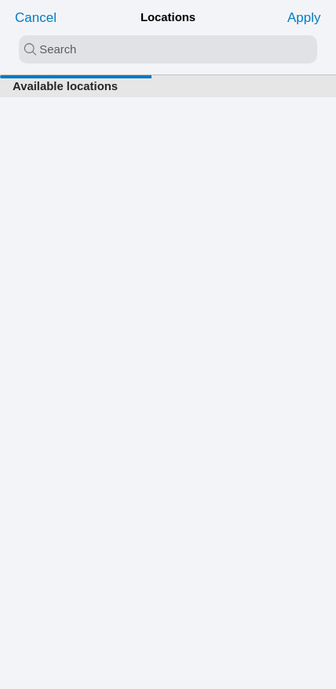
click at [162, 63] on input "search text" at bounding box center [168, 49] width 298 height 28
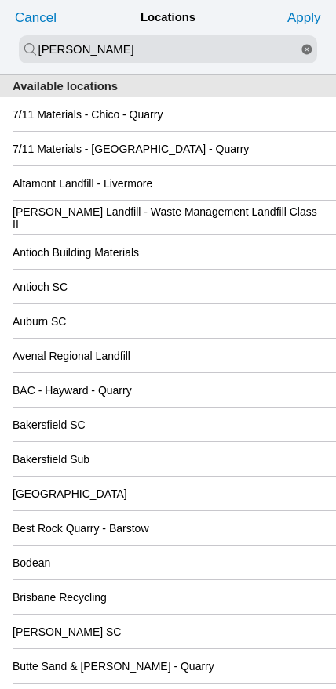
type input "[PERSON_NAME]"
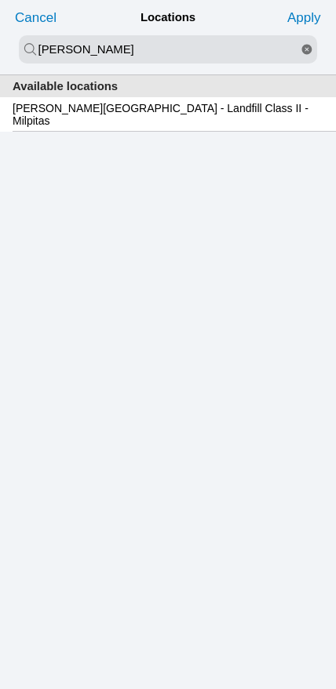
click at [0, 0] on slot "[PERSON_NAME][GEOGRAPHIC_DATA] - Landfill Class II - Milpitas" at bounding box center [0, 0] width 0 height 0
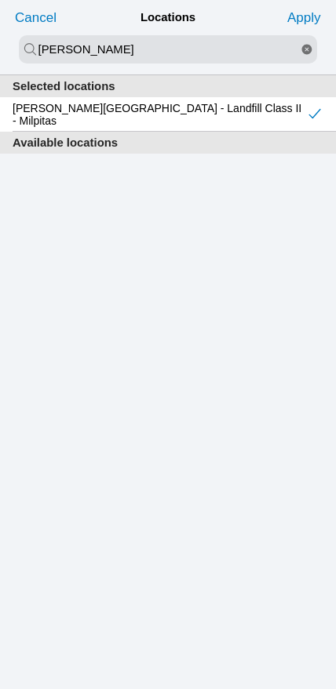
click at [0, 0] on slot "Apply" at bounding box center [0, 0] width 0 height 0
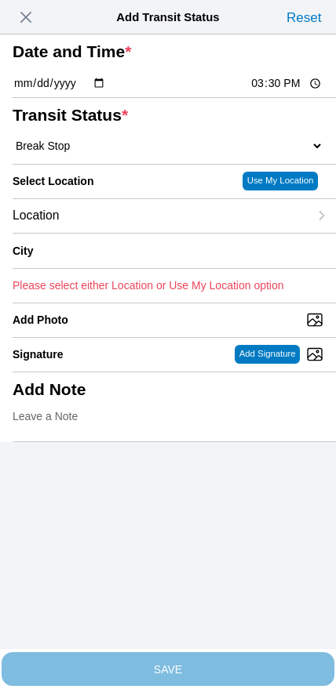
type input "Milpitas"
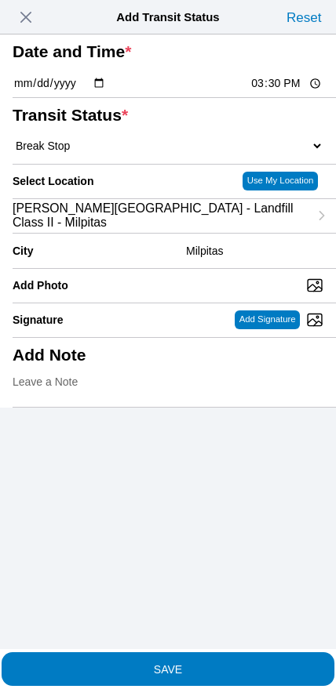
click at [195, 671] on button "SAVE" at bounding box center [168, 669] width 332 height 34
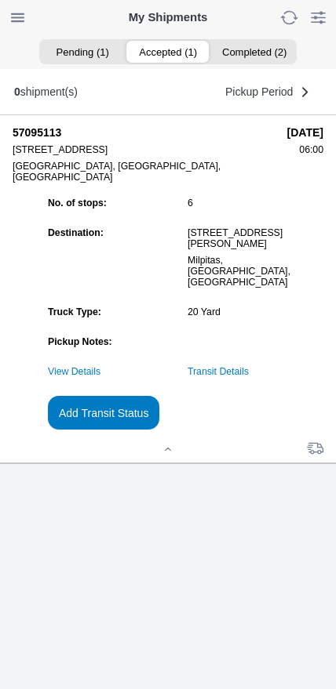
click at [0, 0] on slot "Add Transit Status" at bounding box center [0, 0] width 0 height 0
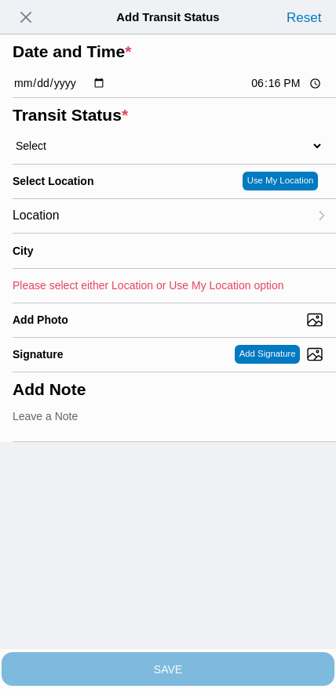
click at [271, 92] on input "18:16" at bounding box center [286, 83] width 74 height 16
type input "16:30"
click at [91, 153] on select "Select Arrive at Drop Off Arrive at Pickup Break Start Break Stop Depart Drop O…" at bounding box center [168, 146] width 311 height 14
select select "DPTDLVLOC"
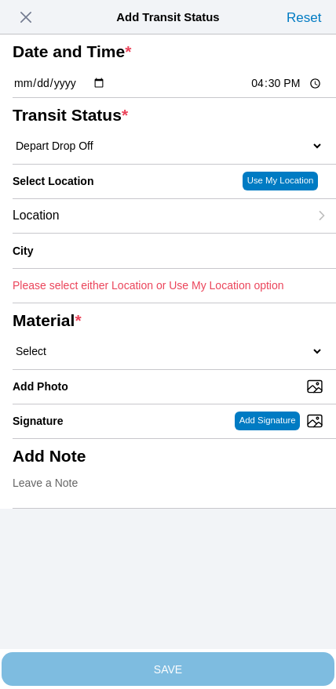
click at [136, 233] on div "Location" at bounding box center [161, 216] width 296 height 34
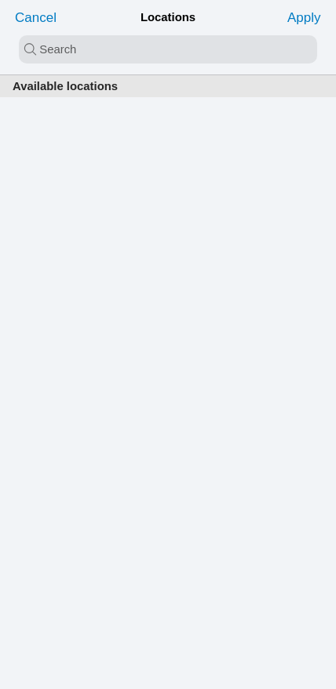
click at [156, 57] on input "search text" at bounding box center [168, 49] width 298 height 28
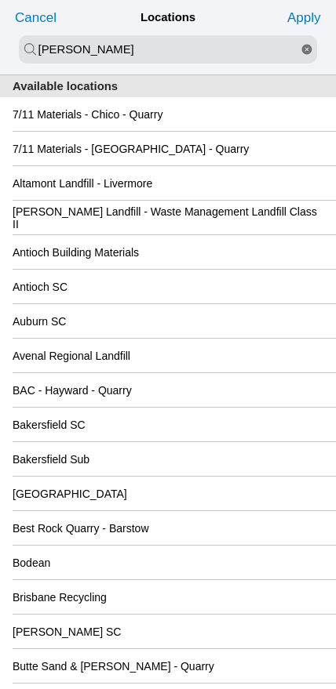
type input "[PERSON_NAME]"
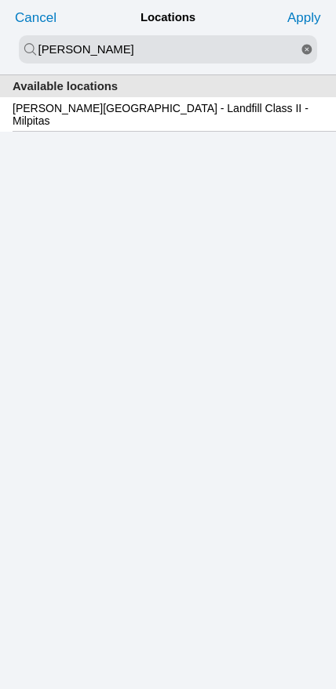
click at [0, 0] on slot "[PERSON_NAME][GEOGRAPHIC_DATA] - Landfill Class II - Milpitas" at bounding box center [0, 0] width 0 height 0
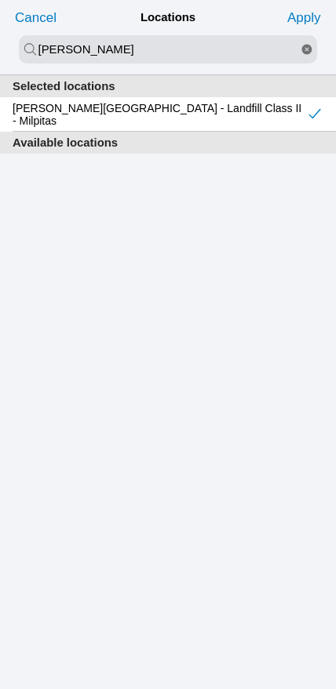
click at [0, 0] on slot "Apply" at bounding box center [0, 0] width 0 height 0
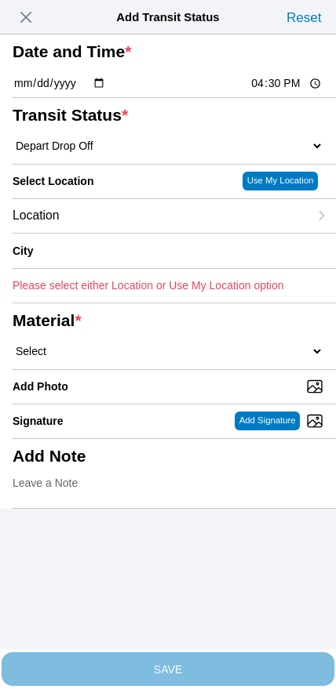
type input "Milpitas"
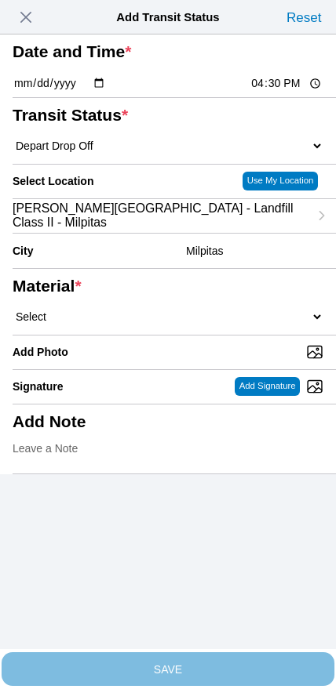
click at [169, 324] on select "Select 1" x 3" Rock 1" x 4" Rock 2" x 4" Rock Asphalt Cold Patch Backfill Spec …" at bounding box center [168, 317] width 311 height 14
select select "708654"
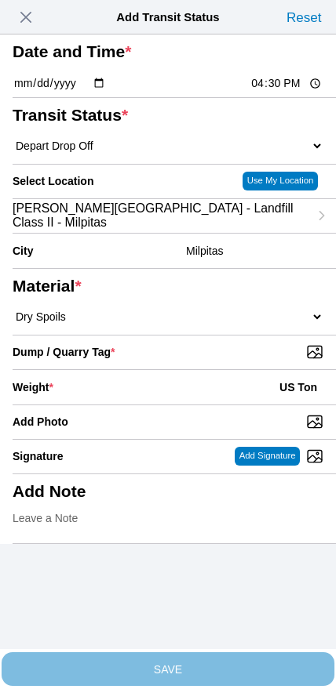
click at [232, 361] on input "Dump / Quarry Tag *" at bounding box center [174, 351] width 323 height 17
type input "C:\fakepath\image.jpg"
click at [139, 405] on div "Weight * US Ton" at bounding box center [168, 387] width 311 height 35
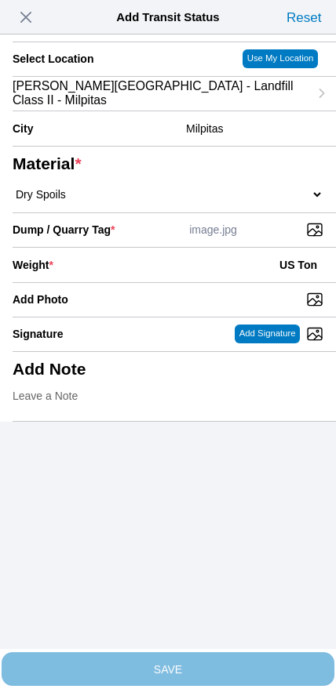
scroll to position [141, 0]
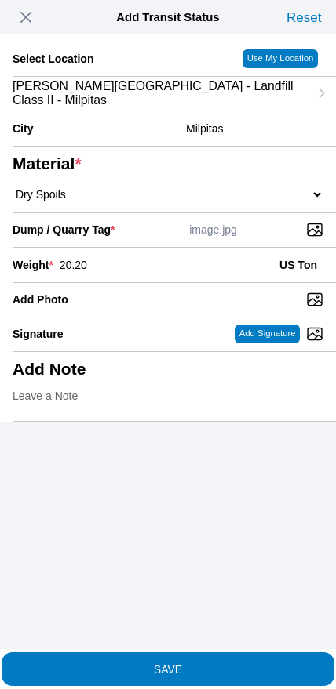
type input "20.20"
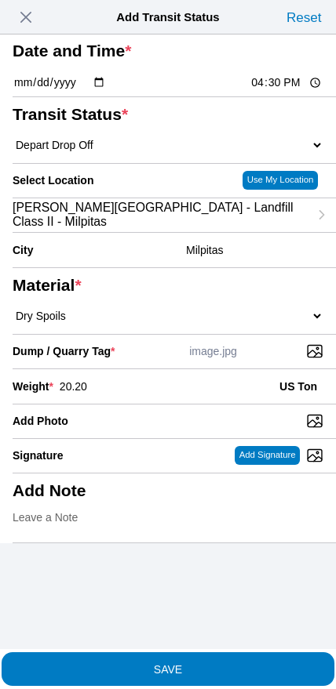
scroll to position [118, 0]
click at [197, 663] on span "SAVE" at bounding box center [168, 668] width 311 height 11
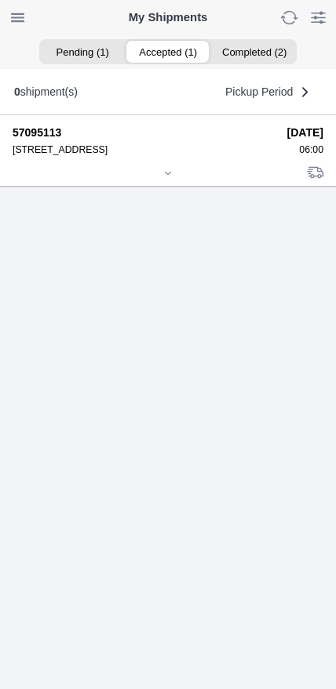
click at [177, 180] on div at bounding box center [168, 175] width 311 height 12
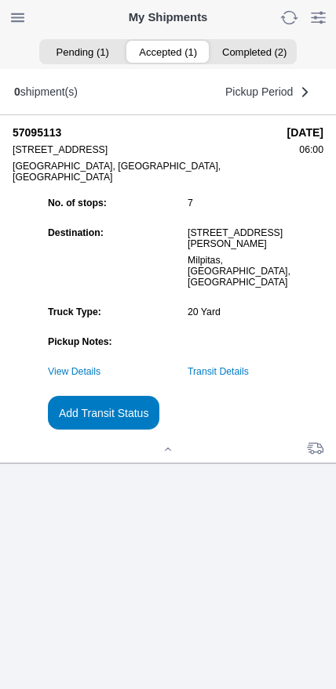
click at [0, 0] on slot "Add Transit Status" at bounding box center [0, 0] width 0 height 0
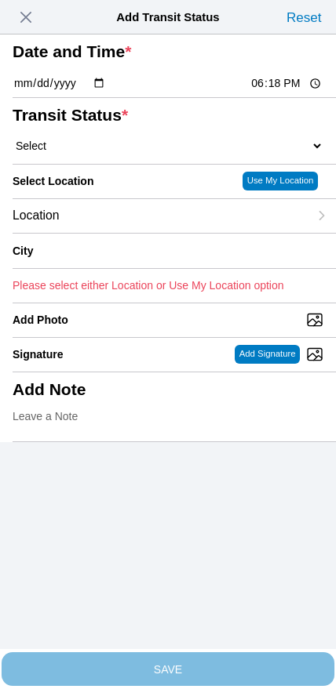
click at [268, 92] on input "18:18" at bounding box center [286, 83] width 74 height 16
type input "18:00"
click at [98, 153] on select "Select Arrive at Drop Off Arrive at Pickup Break Start Break Stop Depart Drop O…" at bounding box center [168, 146] width 311 height 14
select select "DELIVRED"
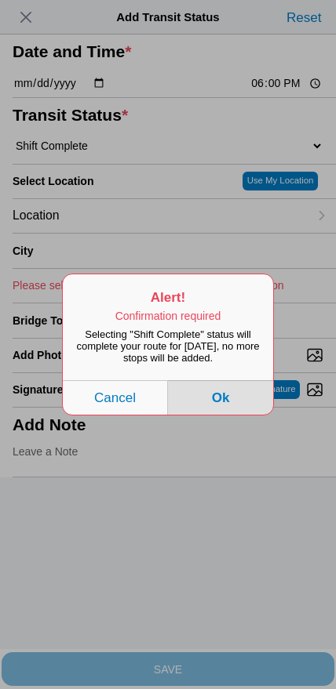
click at [250, 415] on button "Ok" at bounding box center [220, 397] width 105 height 35
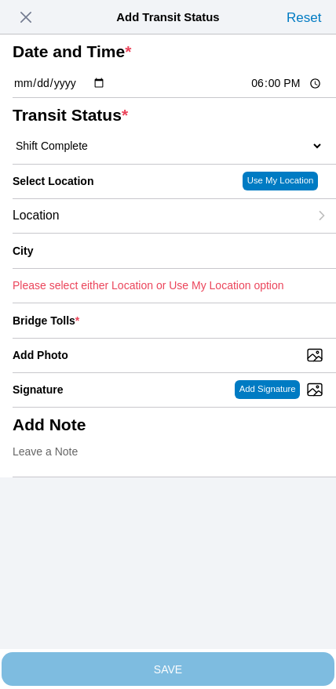
click at [115, 233] on div "Location" at bounding box center [161, 216] width 296 height 34
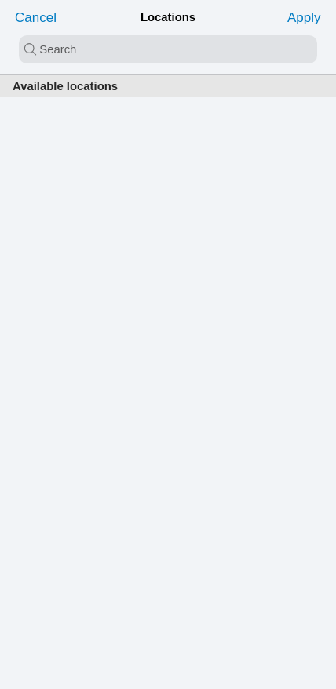
click at [158, 42] on input "search text" at bounding box center [168, 49] width 298 height 28
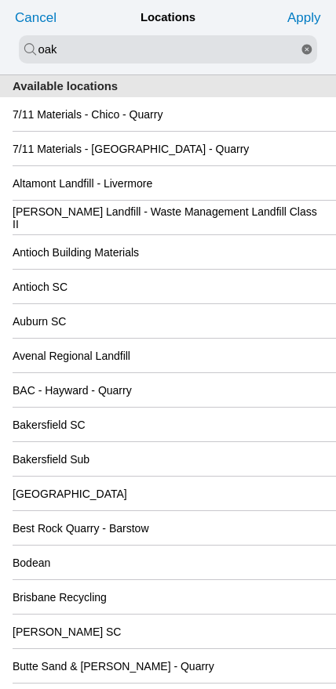
type input "oak"
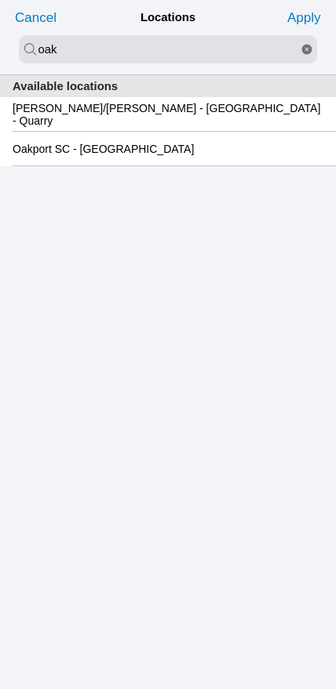
click at [0, 0] on slot "Oakport SC - [GEOGRAPHIC_DATA]" at bounding box center [0, 0] width 0 height 0
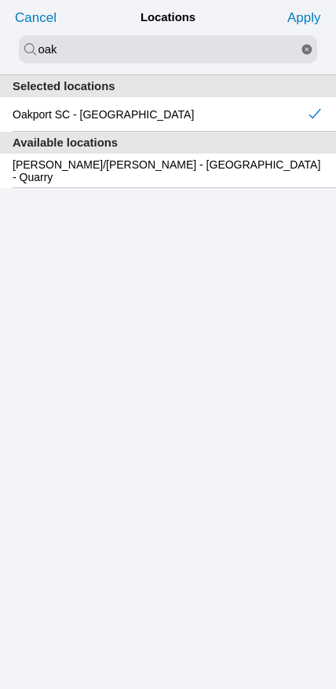
click at [0, 0] on slot "Apply" at bounding box center [0, 0] width 0 height 0
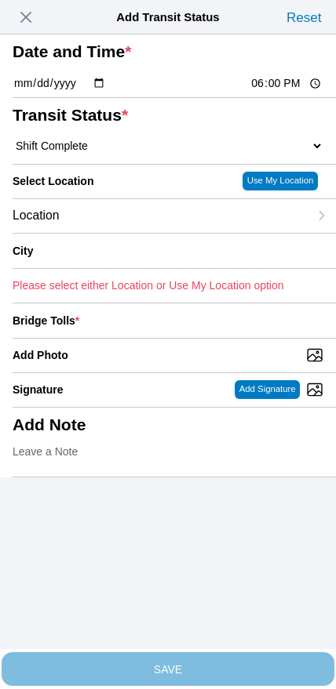
type input "[GEOGRAPHIC_DATA]"
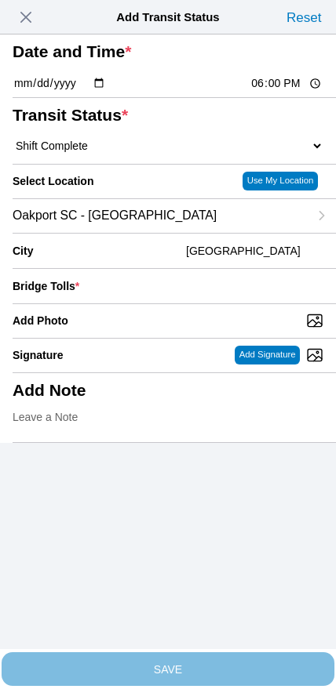
click at [177, 329] on input "Add Photo" at bounding box center [174, 320] width 323 height 17
type input "C:\fakepath\IMG_7113.jpeg"
click at [231, 303] on input "number" at bounding box center [204, 286] width 238 height 35
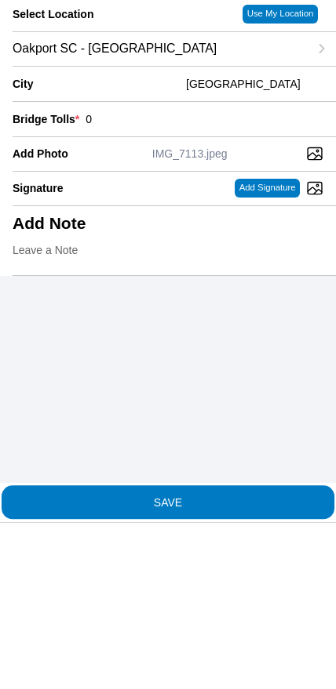
type input "0"
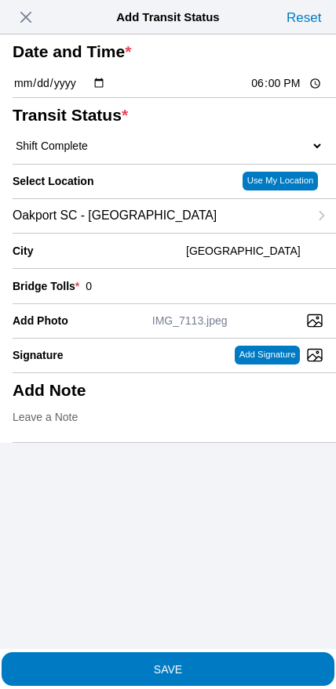
click at [225, 671] on button "SAVE" at bounding box center [168, 669] width 332 height 34
